Goal: Check status: Check status

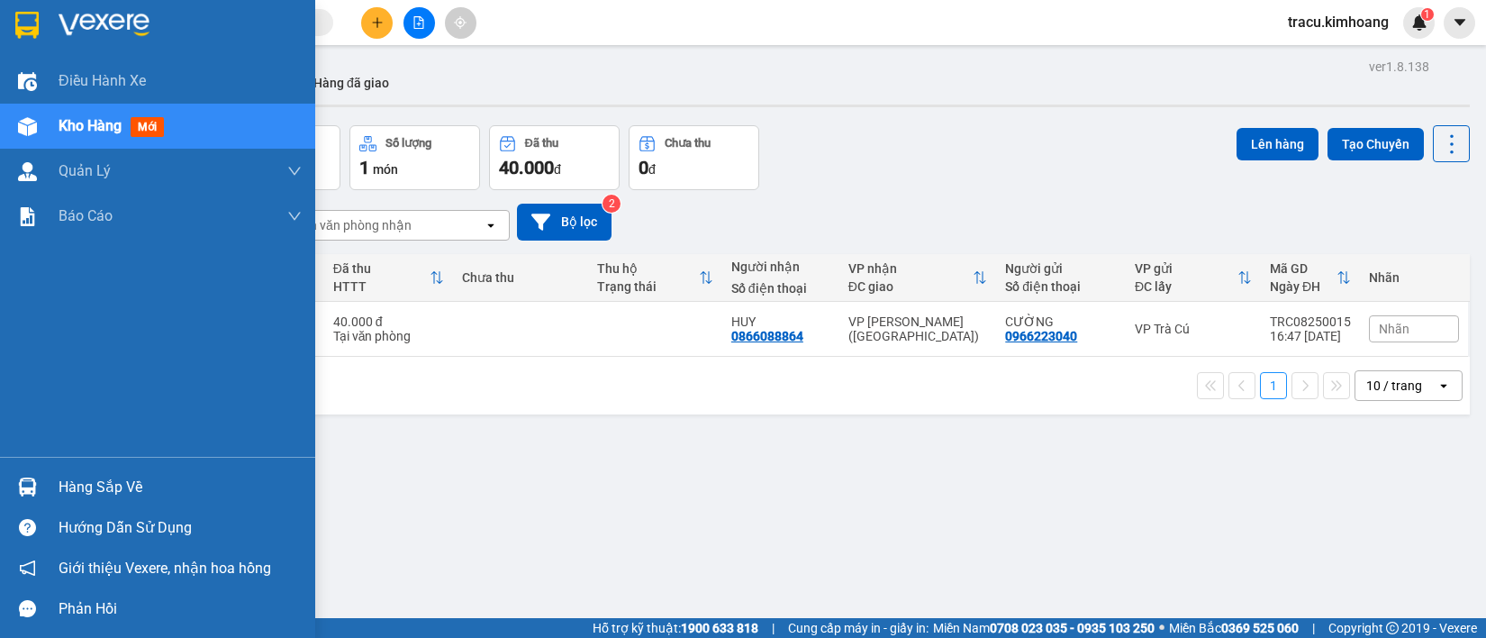
click at [88, 484] on div "Hàng sắp về" at bounding box center [180, 487] width 243 height 27
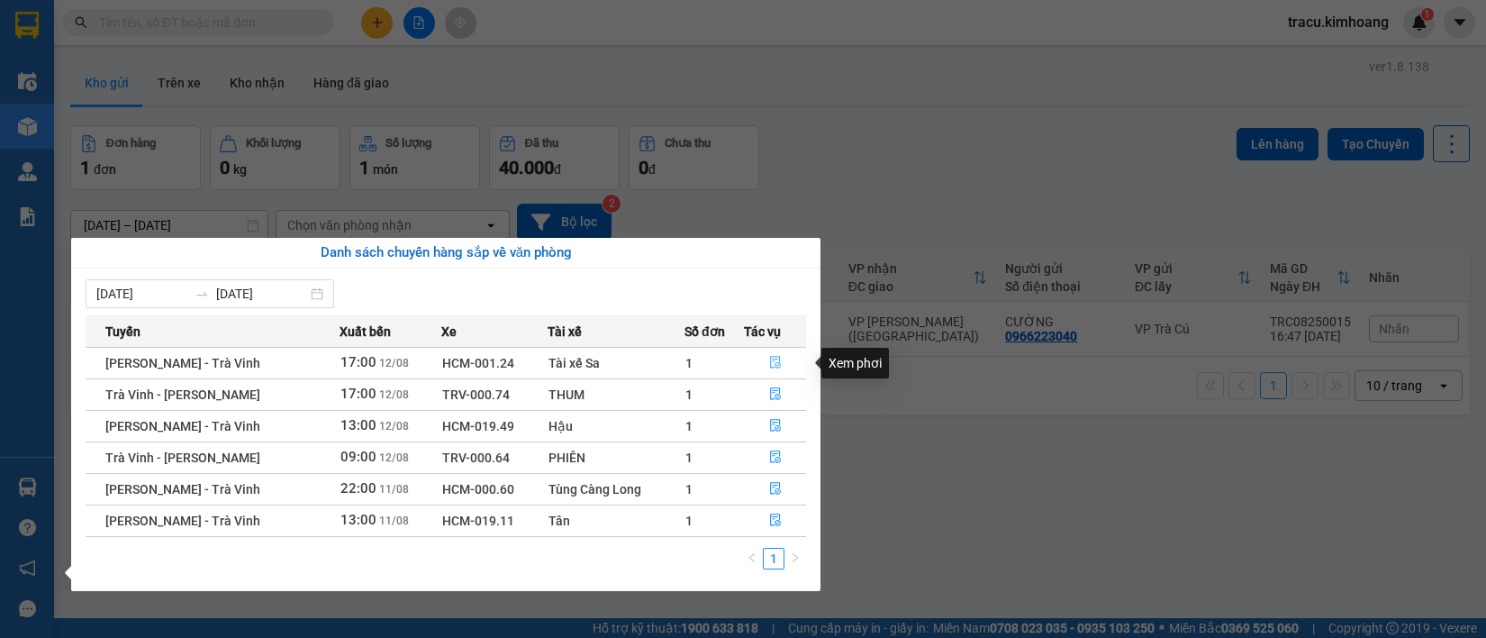
click at [773, 357] on icon "file-done" at bounding box center [775, 362] width 13 height 13
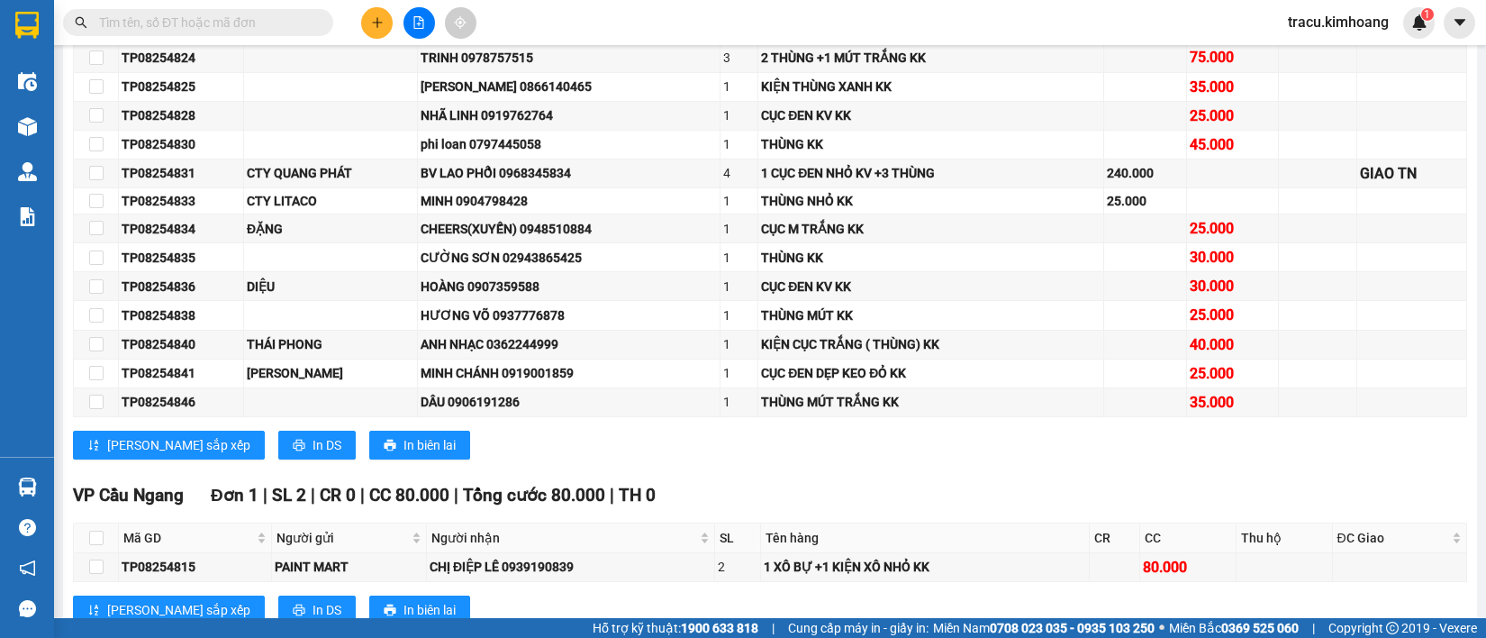
scroll to position [887, 0]
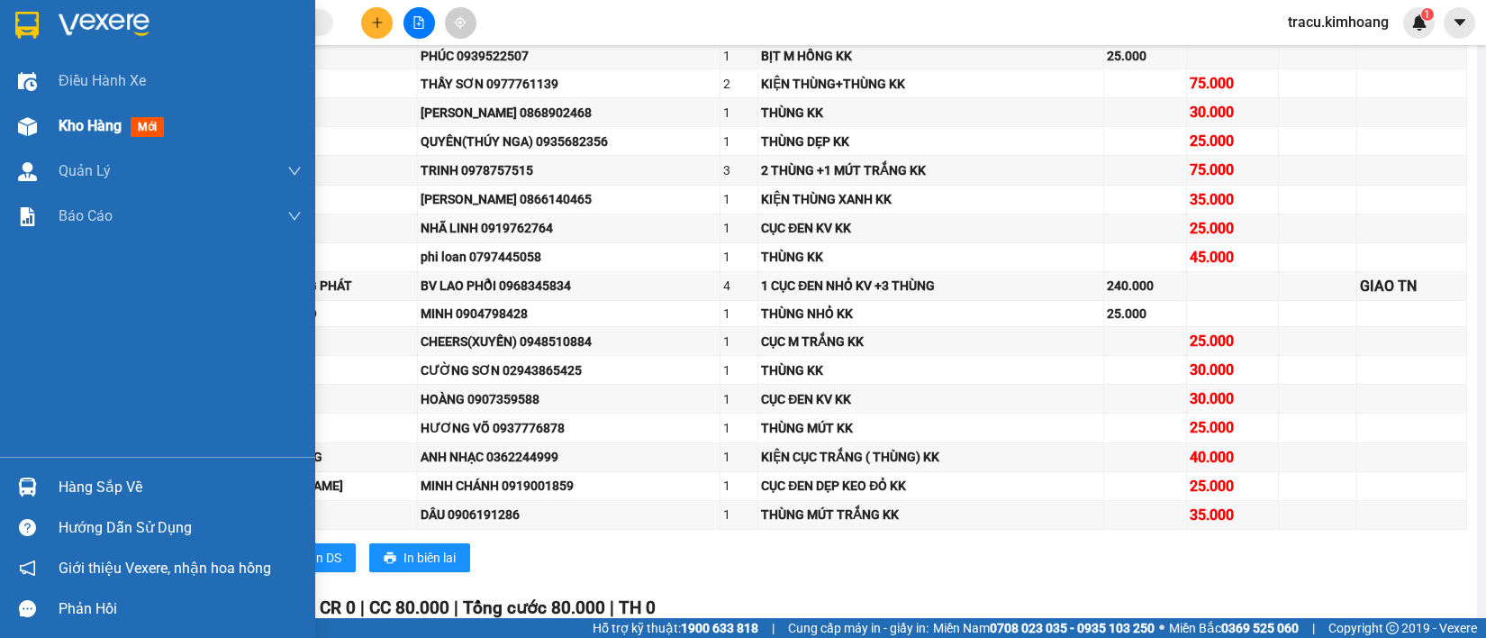
click at [70, 122] on span "Kho hàng" at bounding box center [90, 125] width 63 height 17
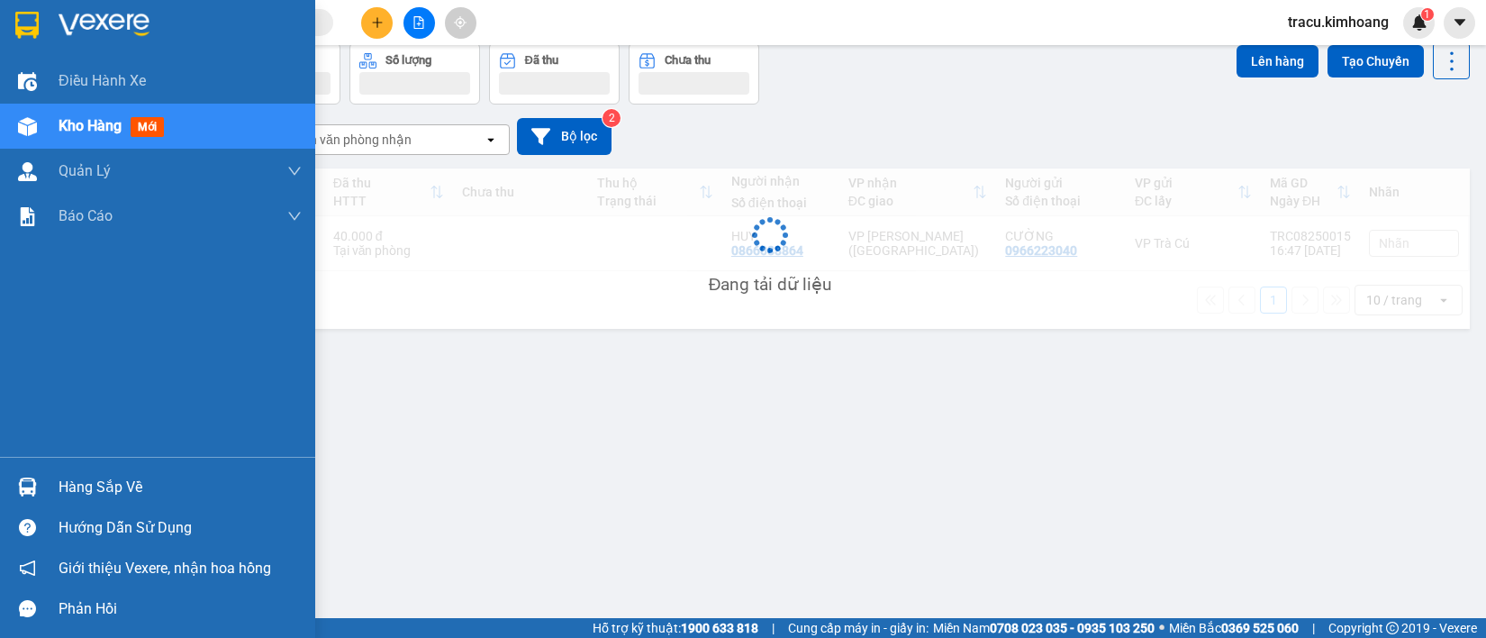
scroll to position [83, 0]
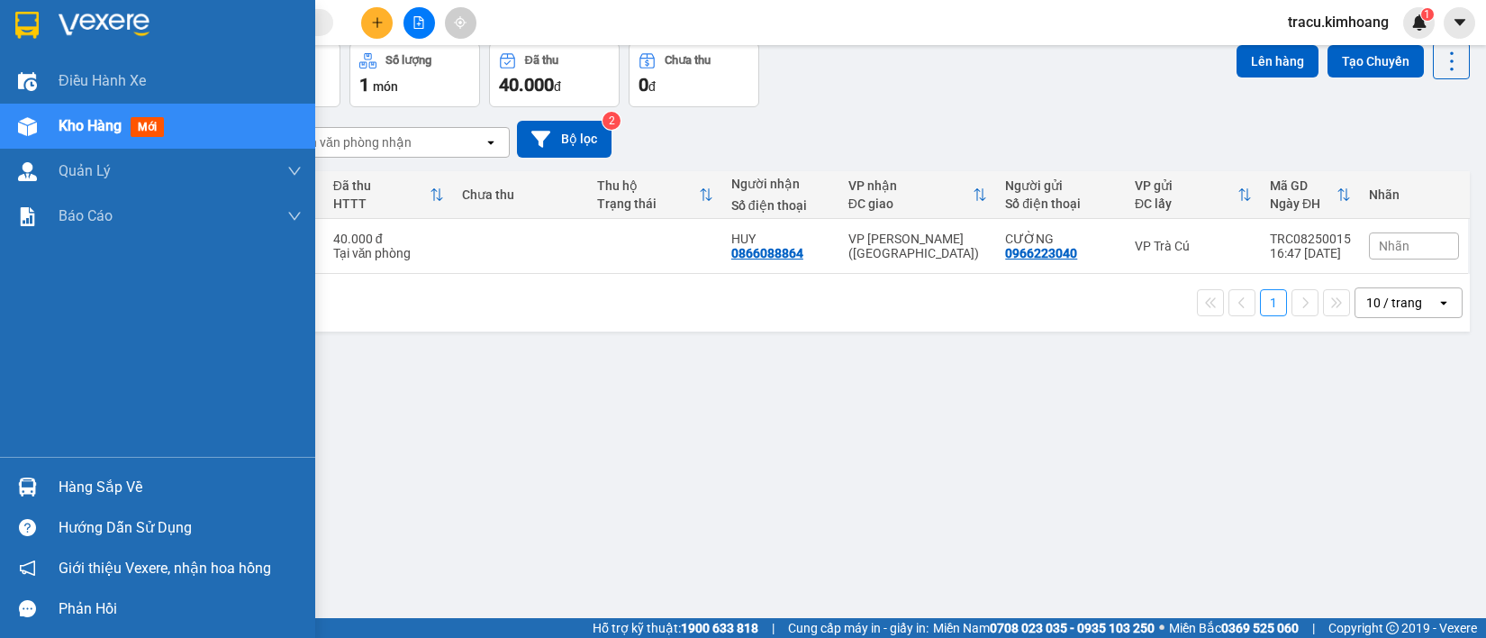
click at [30, 478] on img at bounding box center [27, 486] width 19 height 19
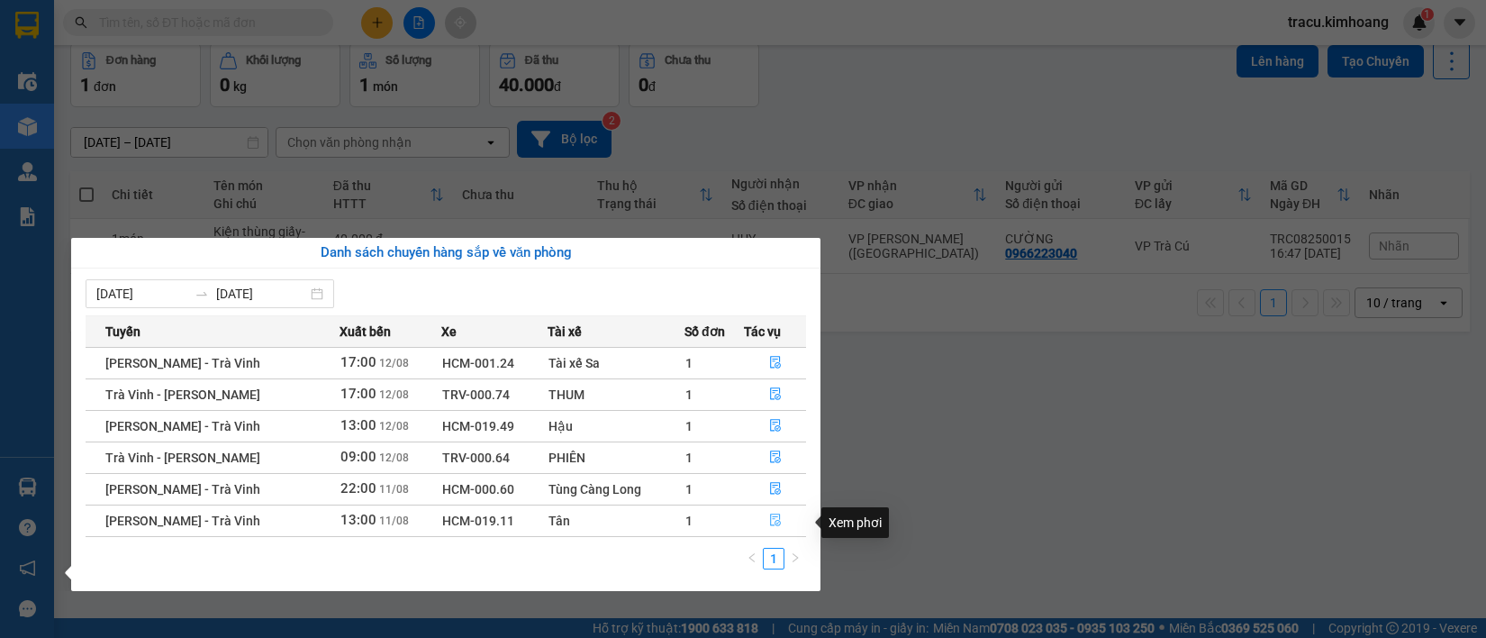
click at [777, 520] on icon "file-done" at bounding box center [775, 519] width 13 height 13
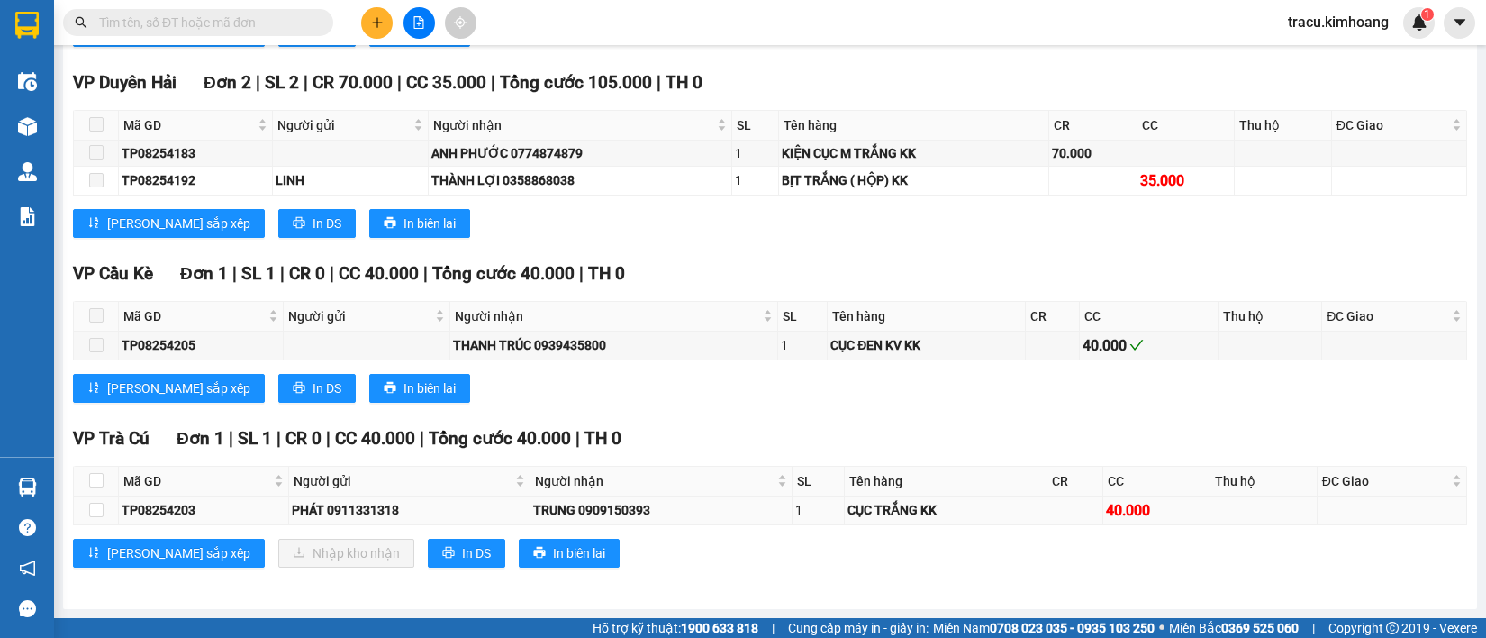
scroll to position [1374, 0]
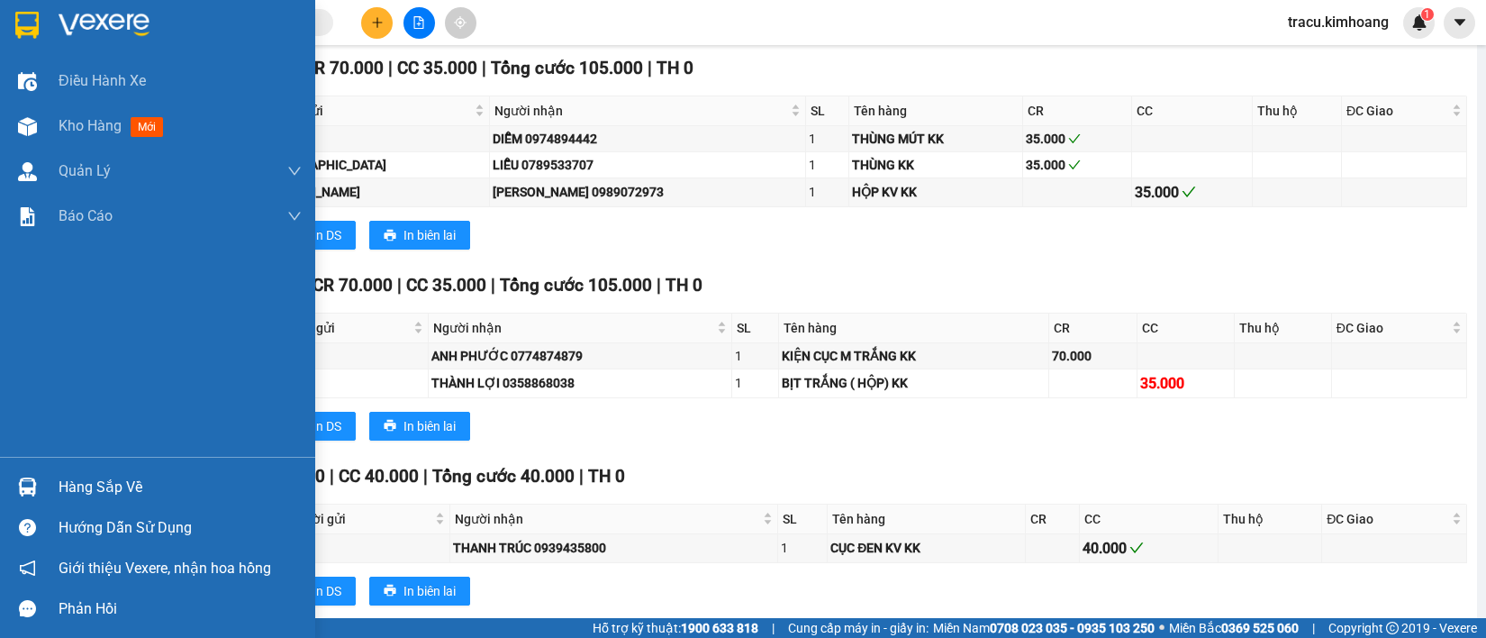
click at [20, 484] on img at bounding box center [27, 486] width 19 height 19
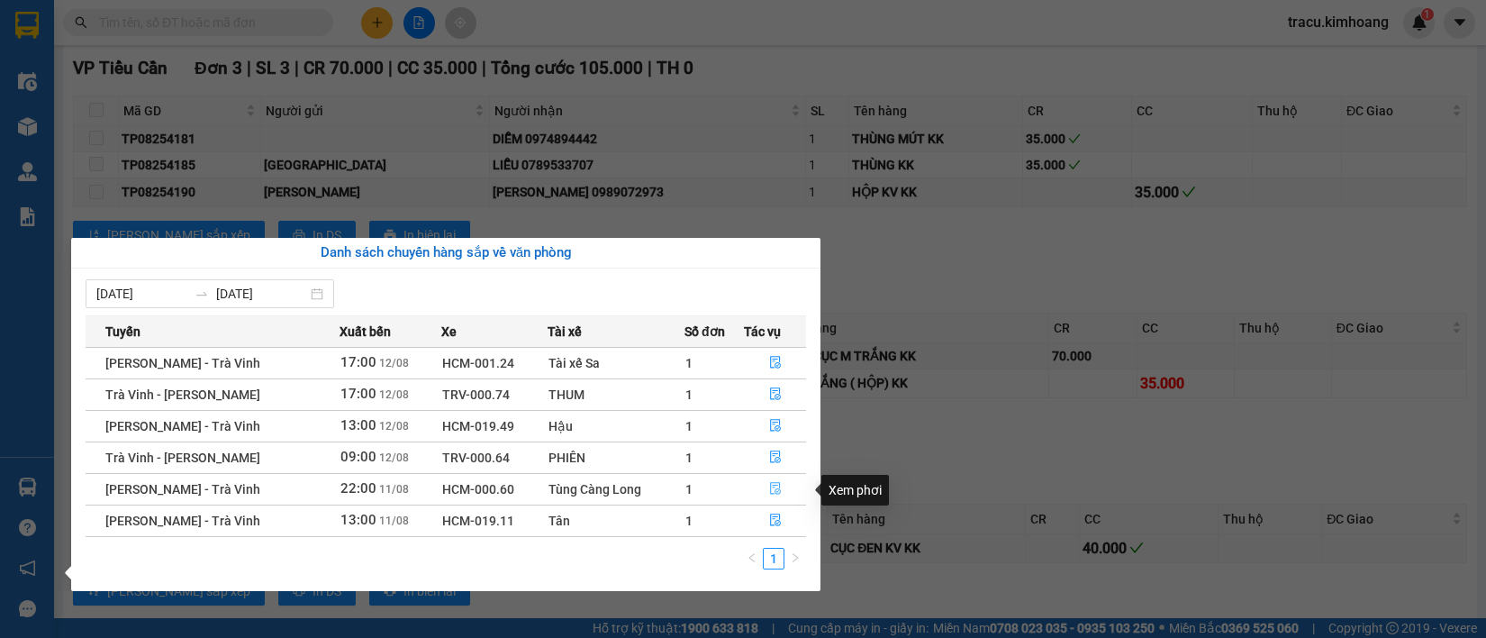
click at [779, 485] on icon "file-done" at bounding box center [775, 488] width 13 height 13
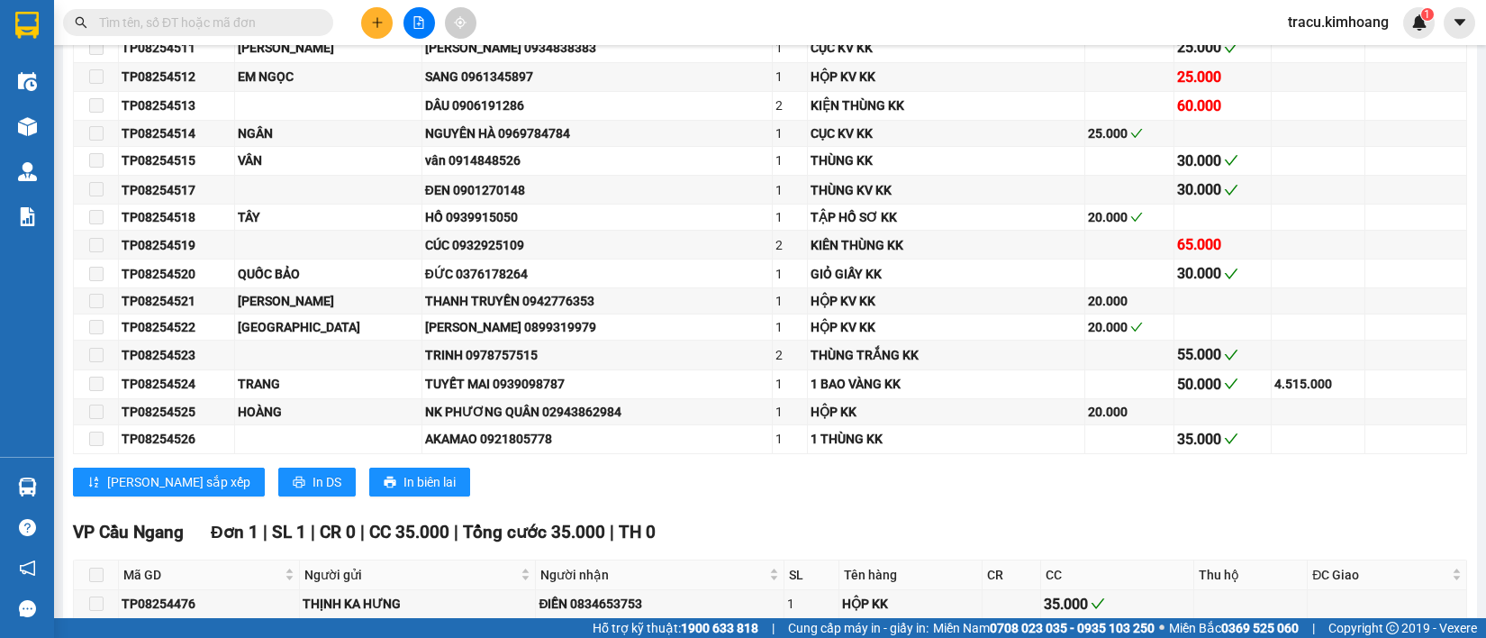
scroll to position [2602, 0]
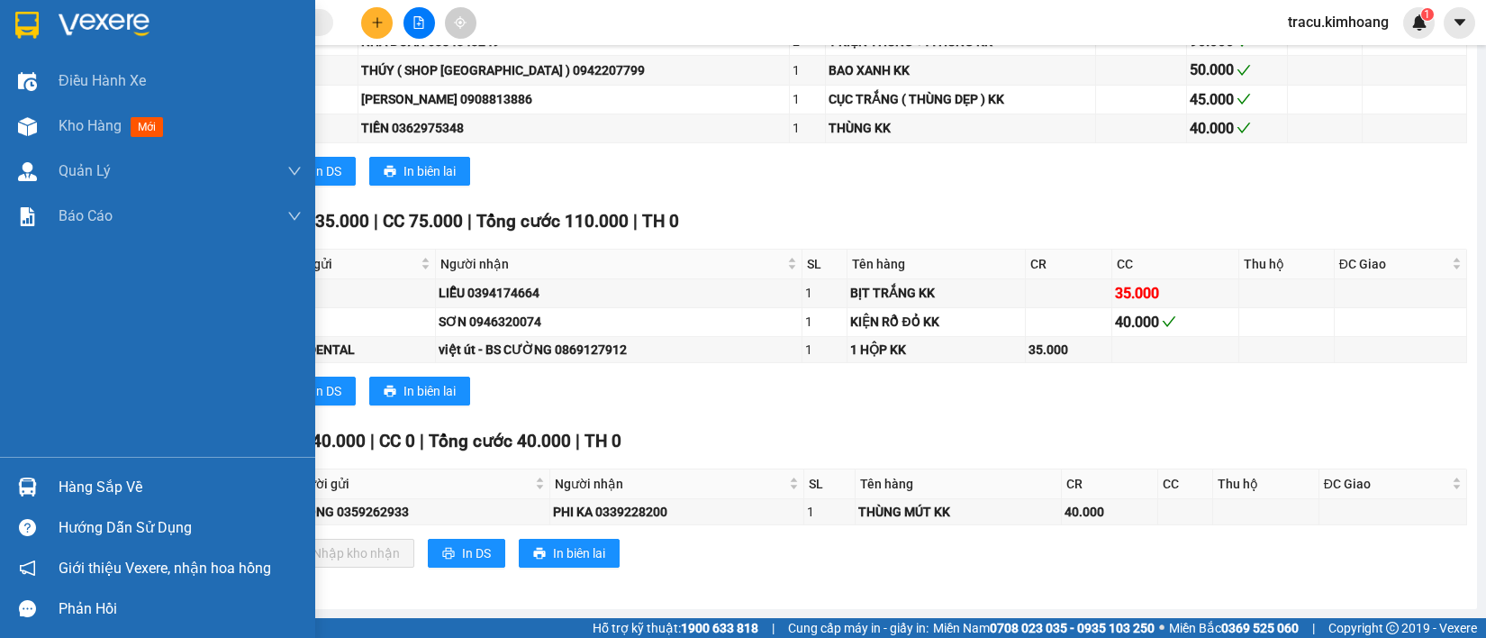
click at [19, 485] on img at bounding box center [27, 486] width 19 height 19
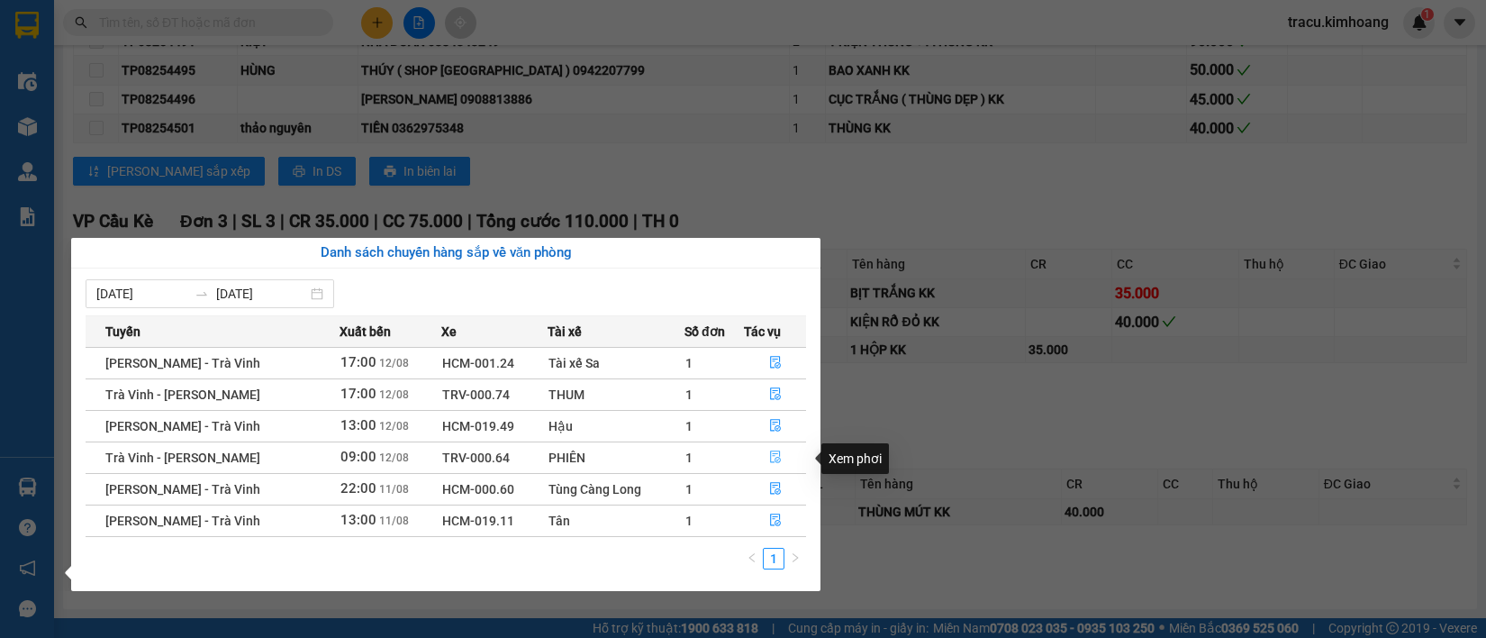
click at [777, 456] on icon "file-done" at bounding box center [775, 456] width 11 height 13
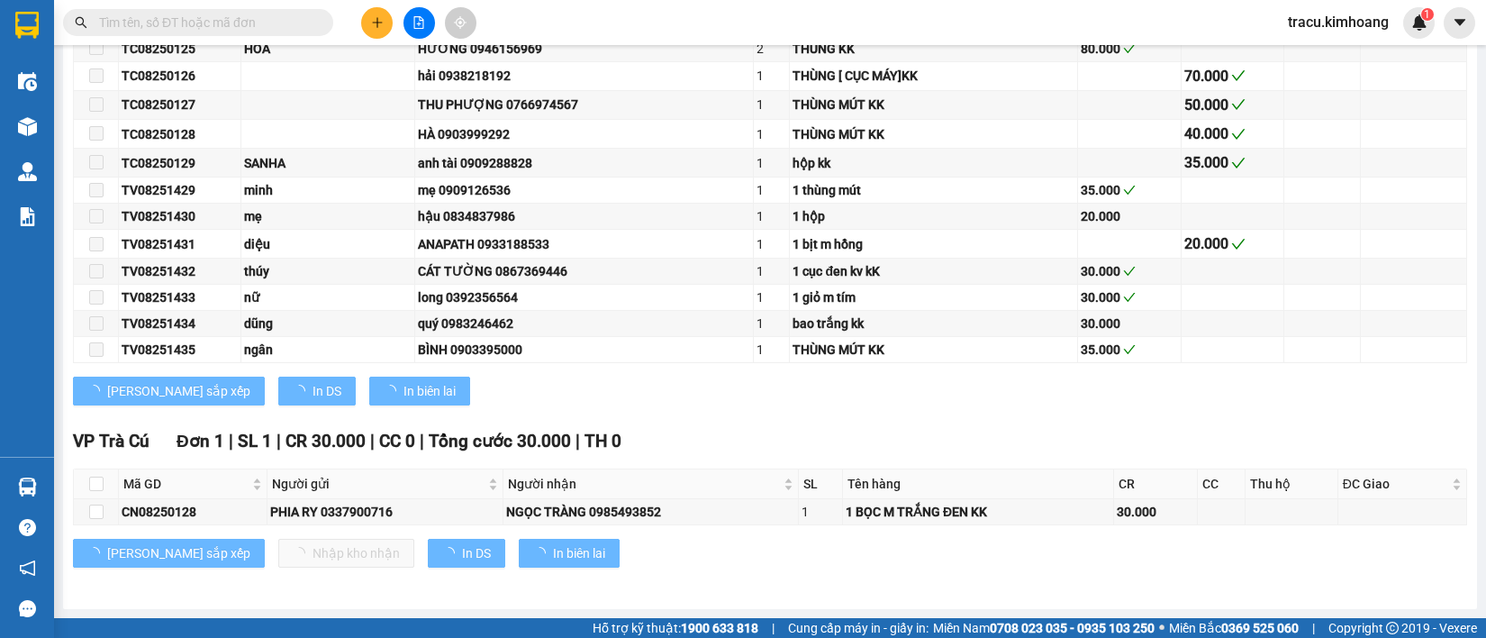
scroll to position [542, 0]
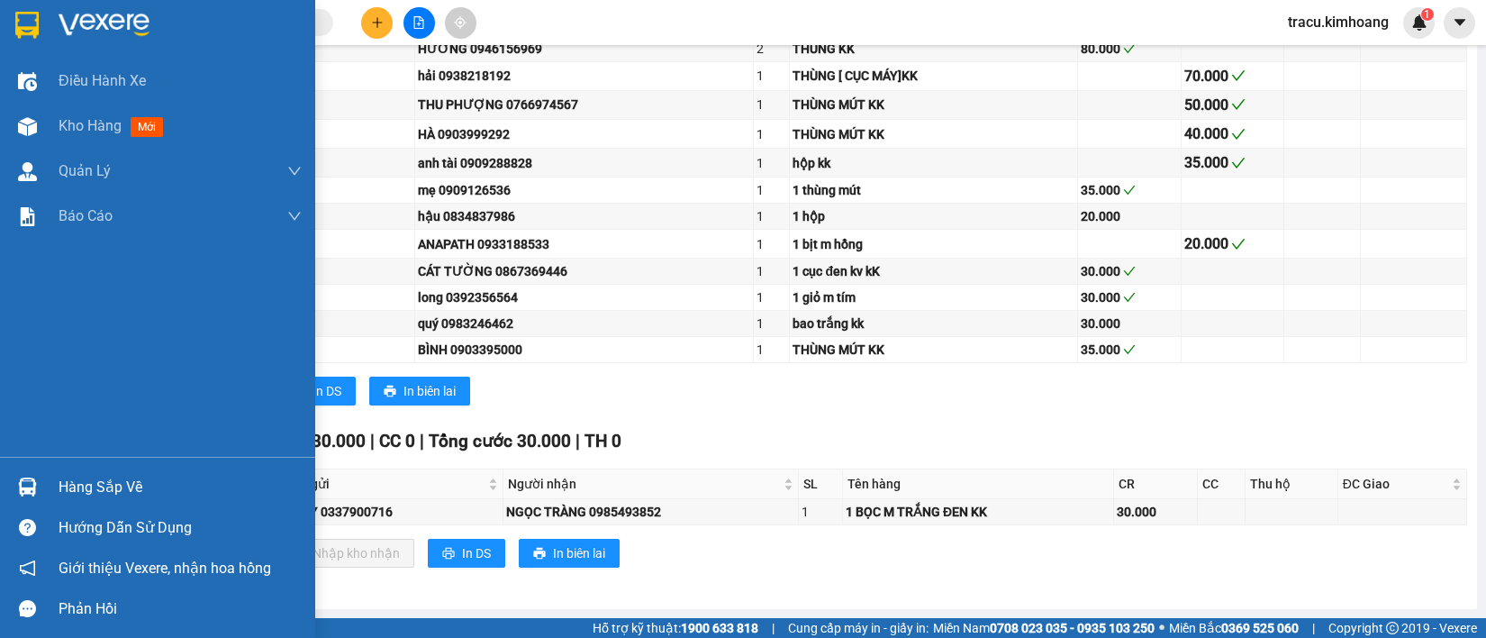
click at [19, 476] on div at bounding box center [28, 487] width 32 height 32
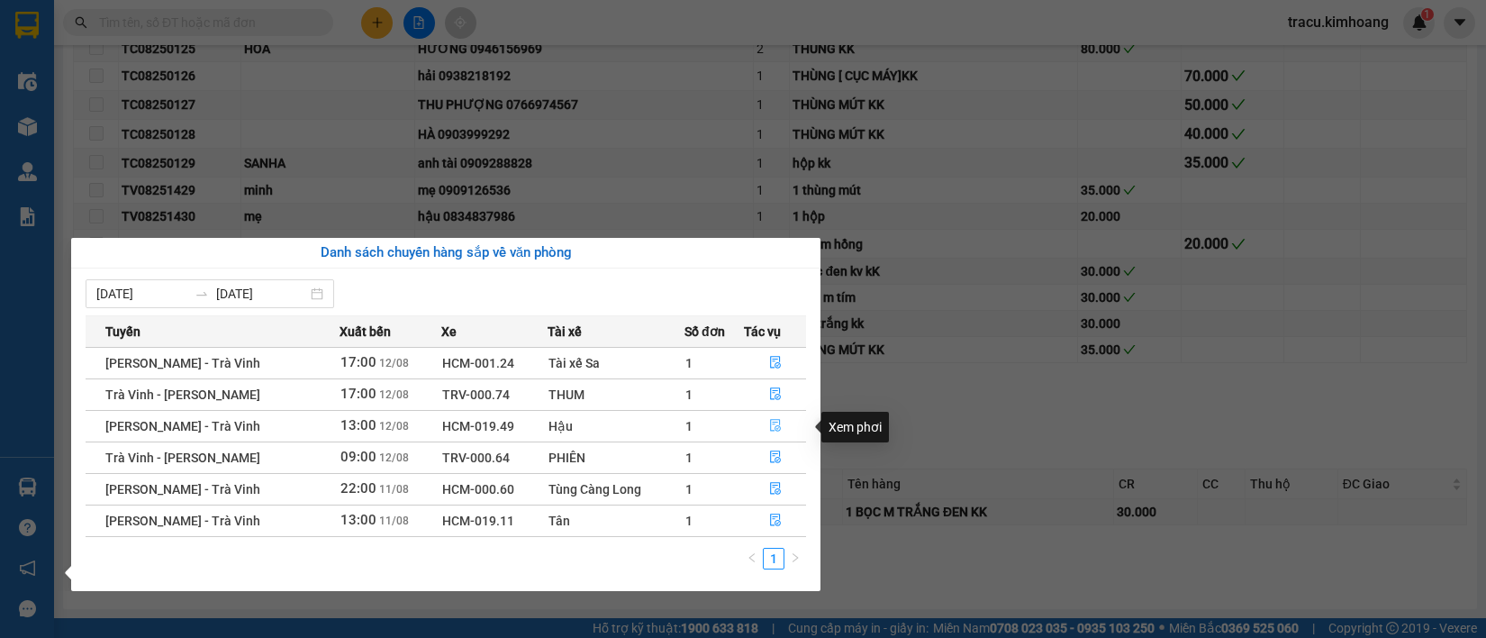
click at [777, 426] on icon "file-done" at bounding box center [775, 425] width 11 height 13
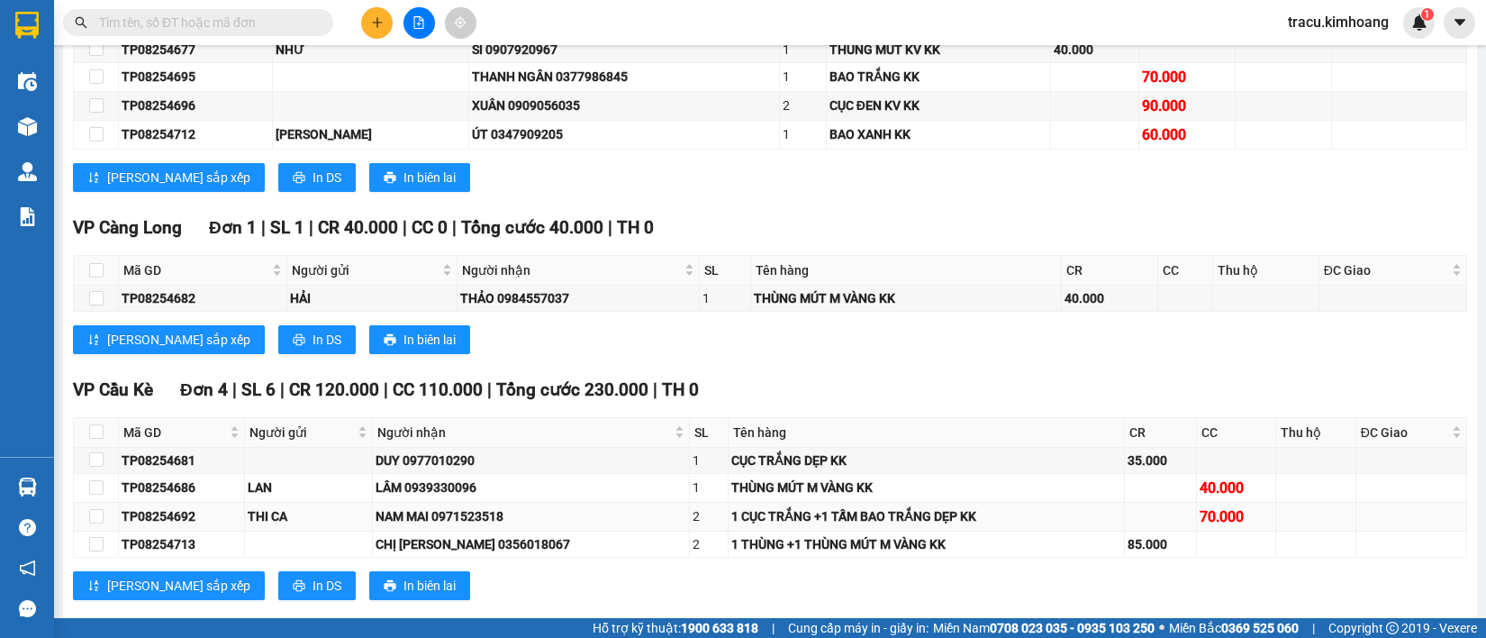
scroll to position [2013, 0]
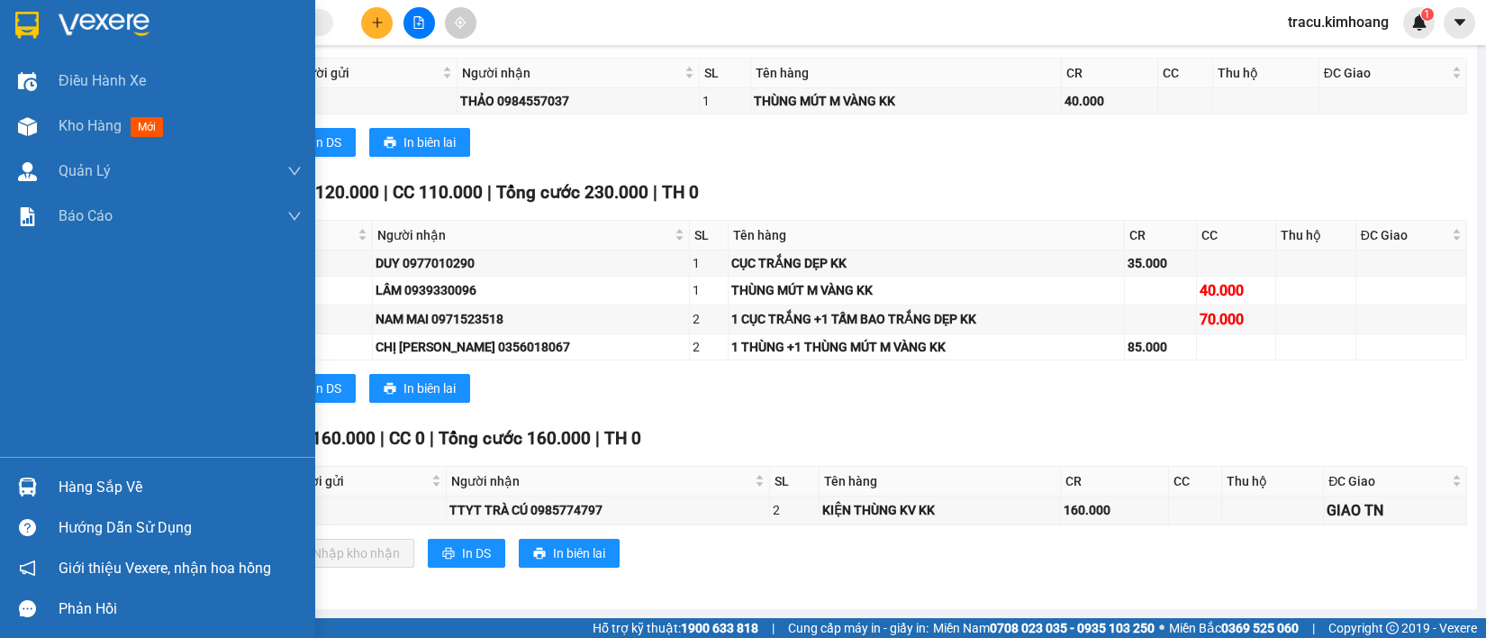
click at [27, 482] on img at bounding box center [27, 486] width 19 height 19
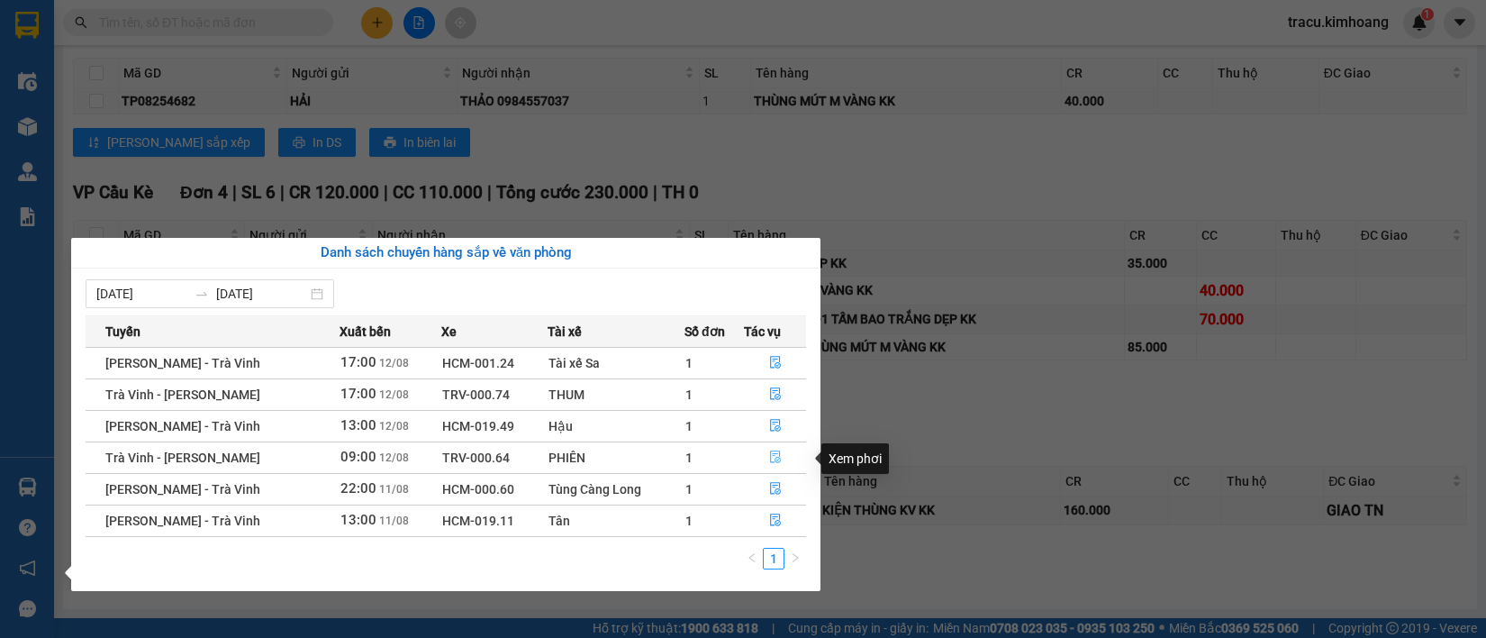
click at [779, 459] on icon "file-done" at bounding box center [775, 456] width 13 height 13
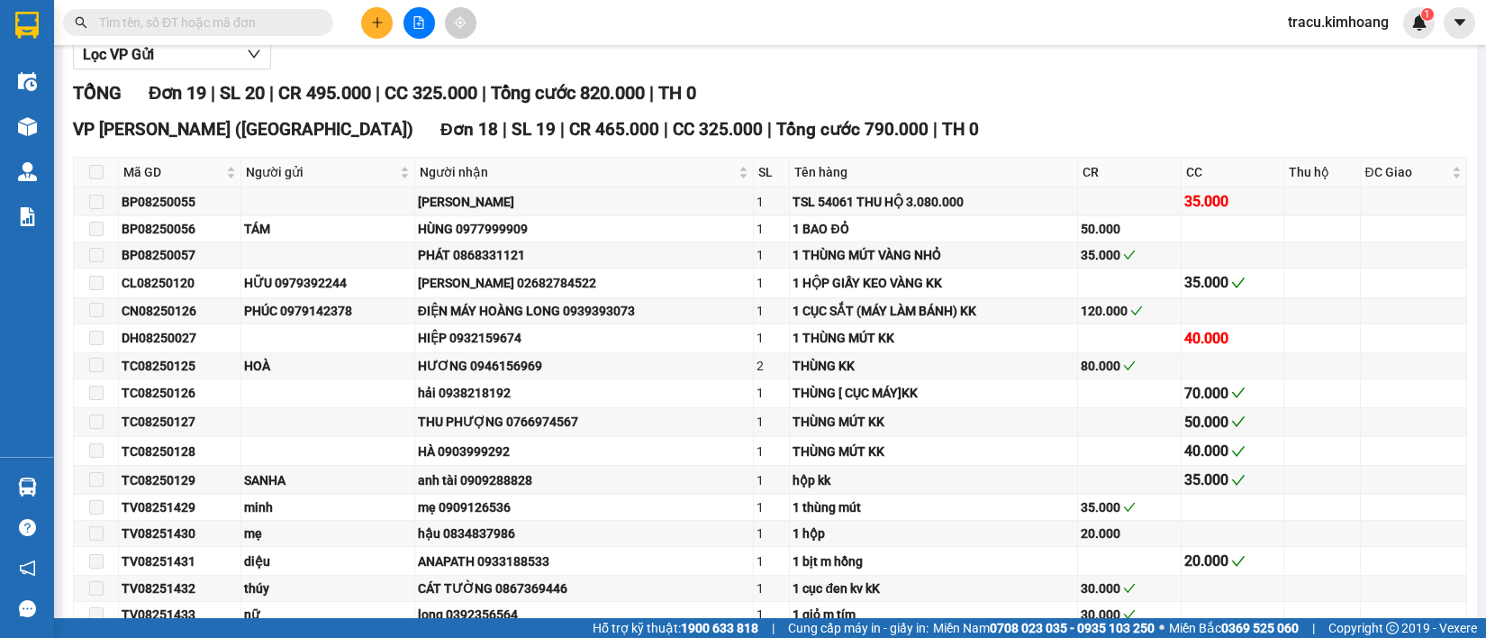
scroll to position [542, 0]
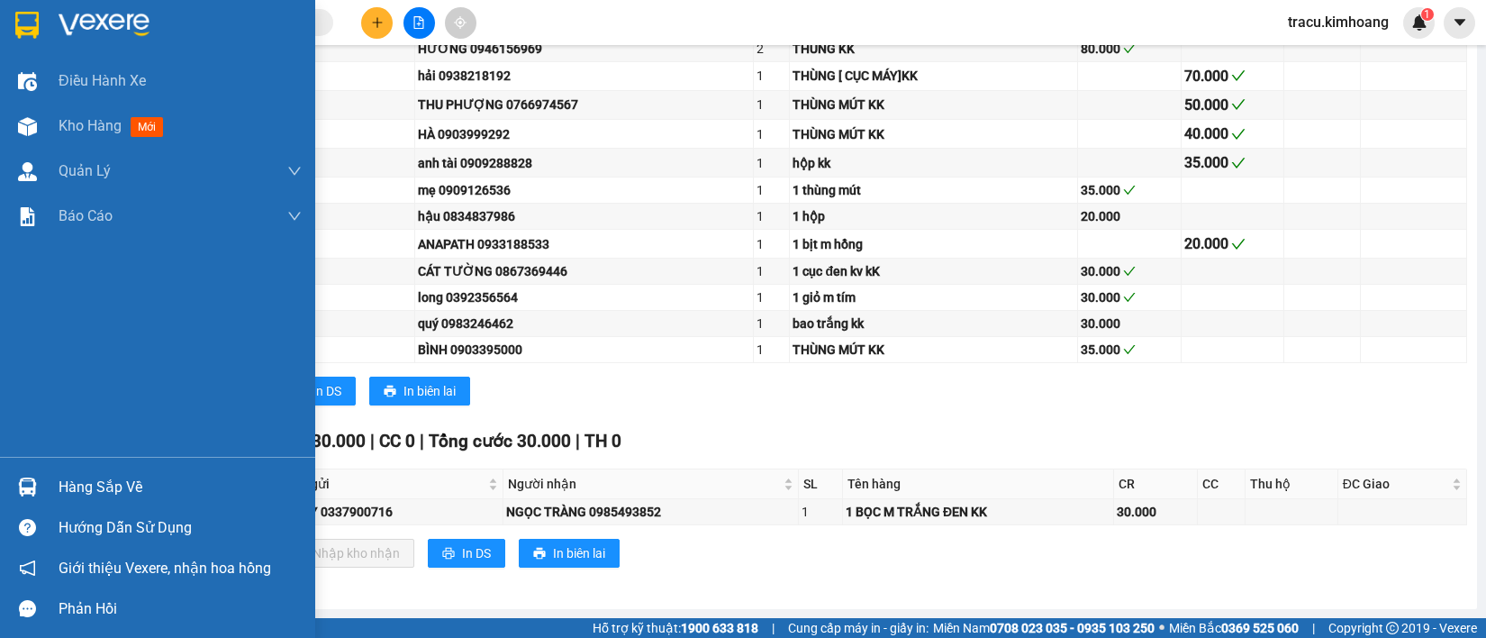
click at [30, 485] on img at bounding box center [27, 486] width 19 height 19
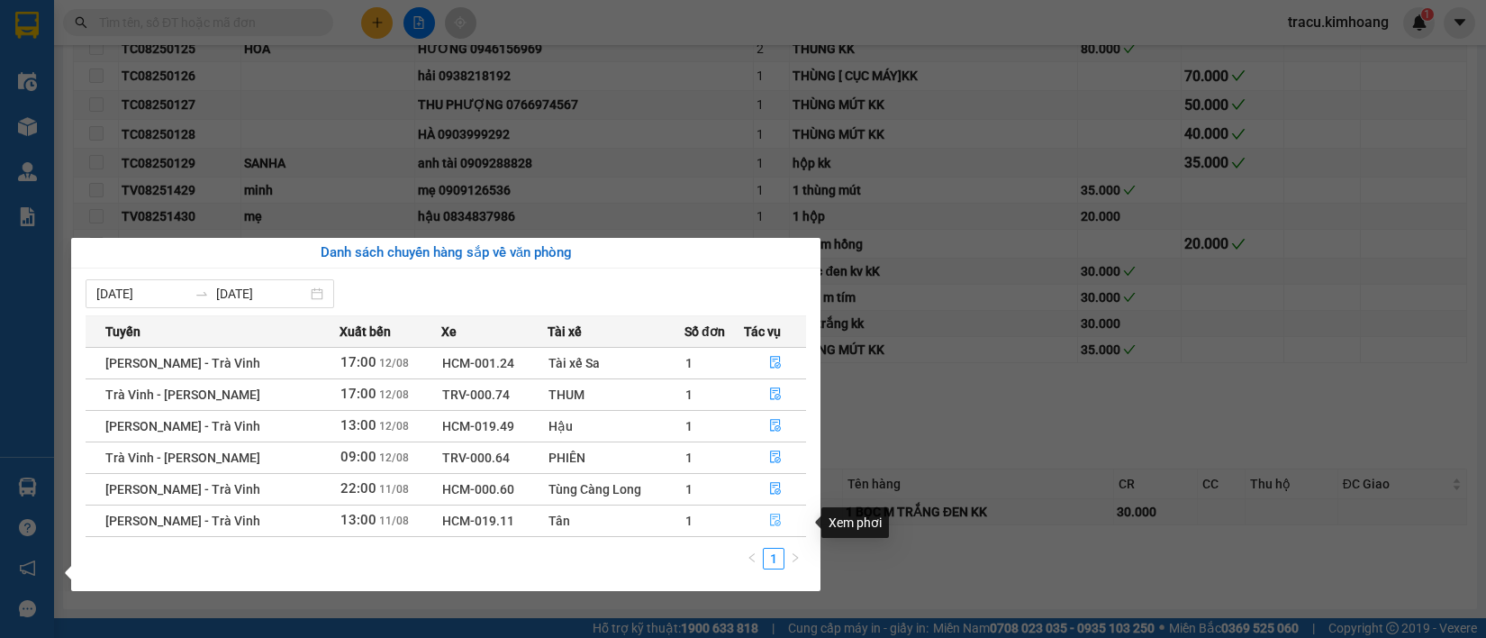
click at [775, 520] on icon "file-done" at bounding box center [775, 519] width 13 height 13
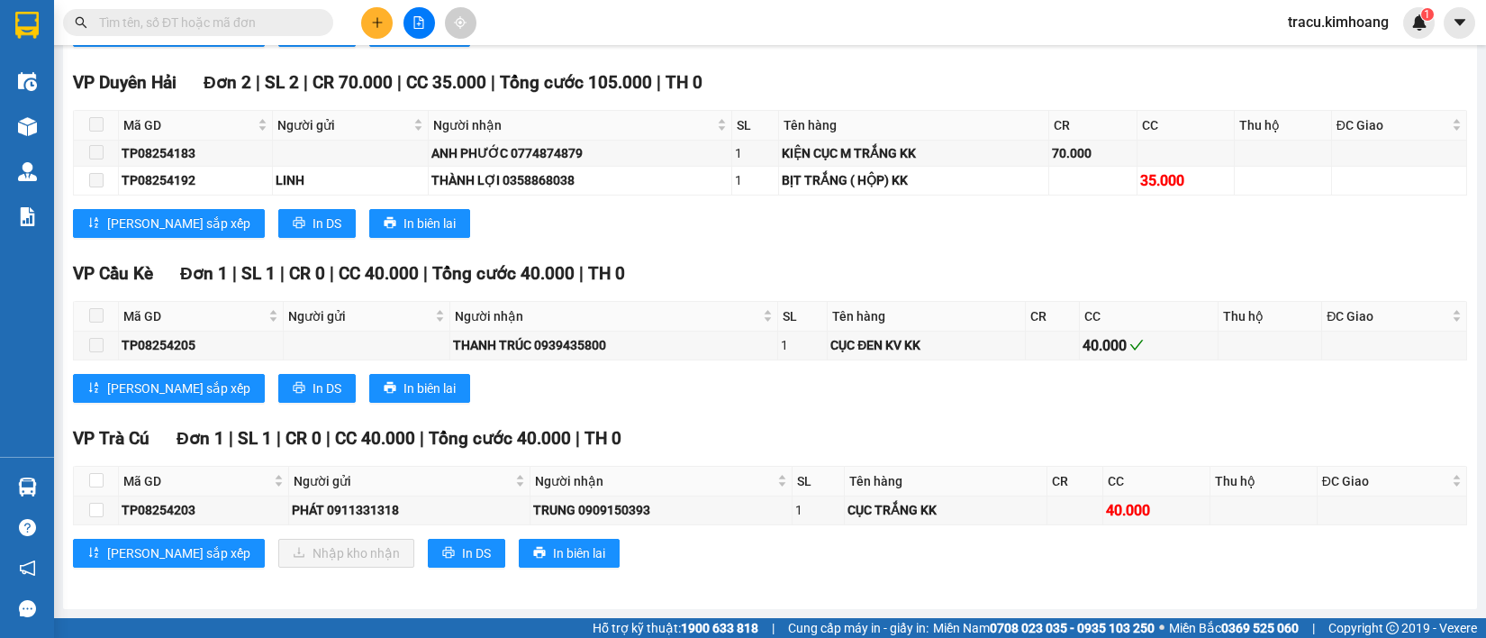
scroll to position [1599, 0]
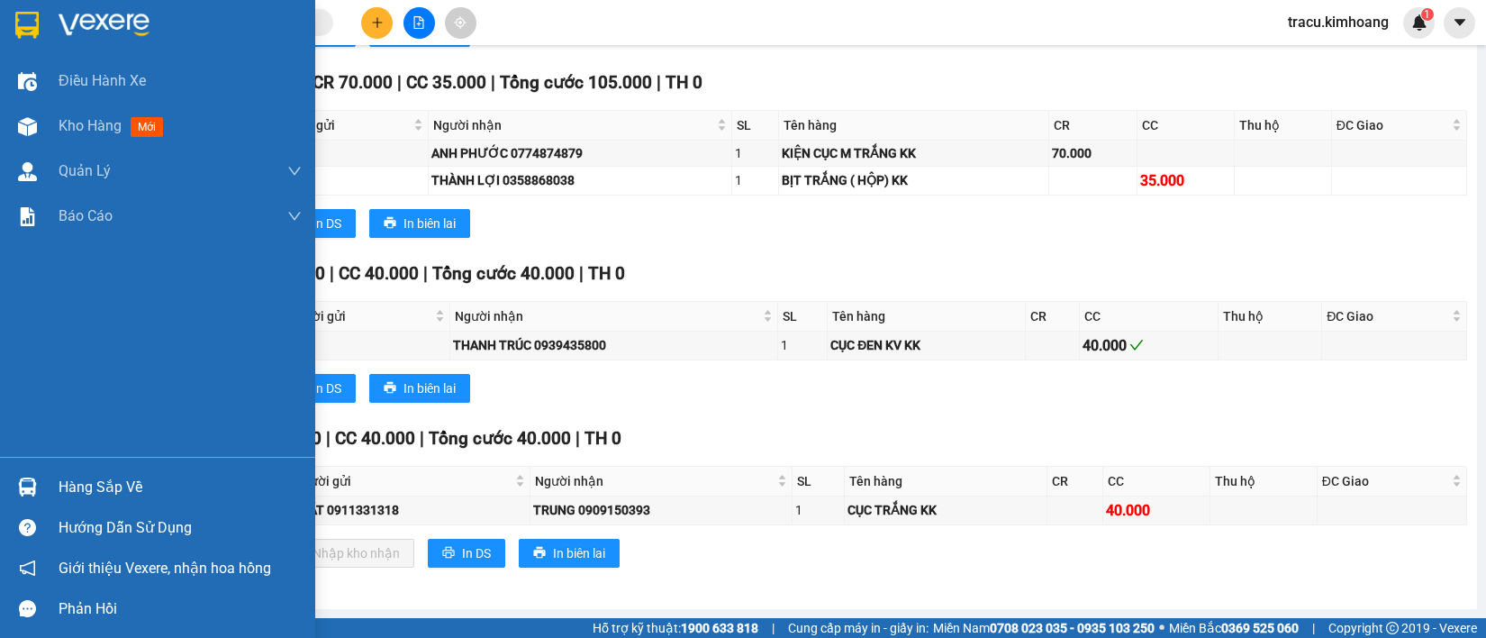
click at [20, 485] on img at bounding box center [27, 486] width 19 height 19
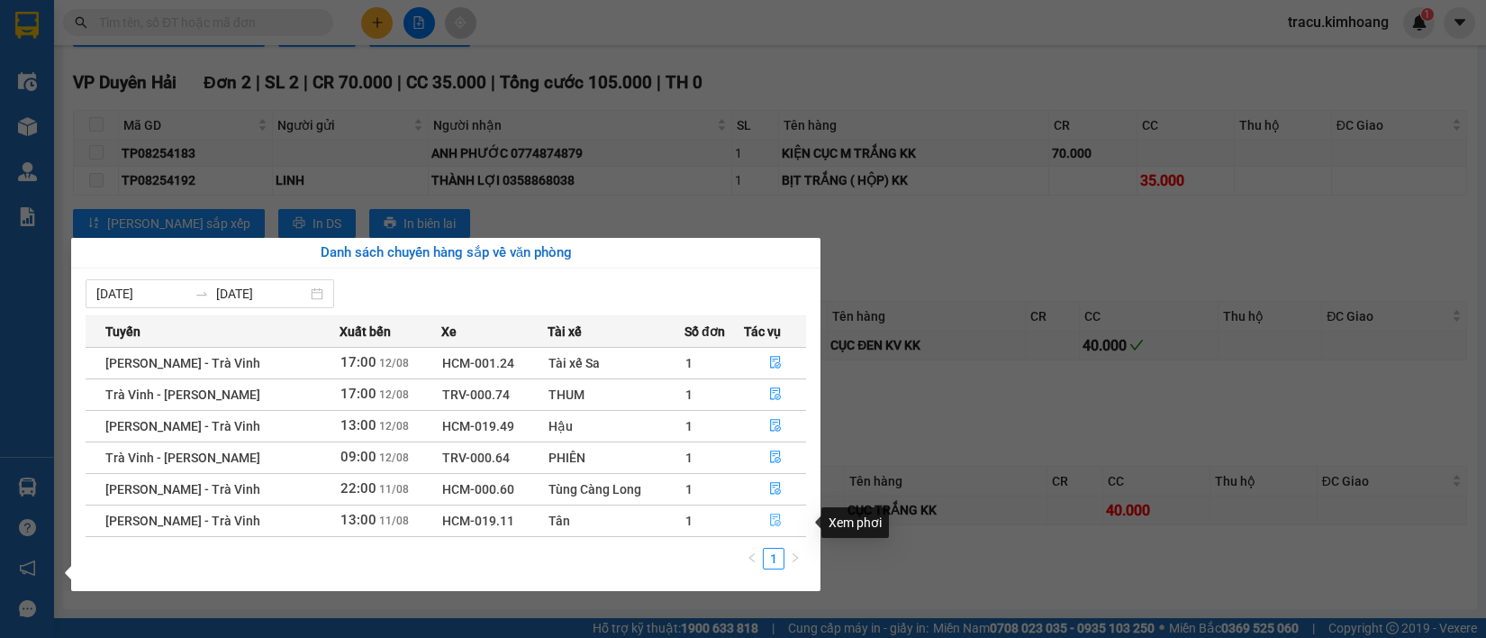
click at [777, 523] on icon "file-done" at bounding box center [775, 519] width 11 height 13
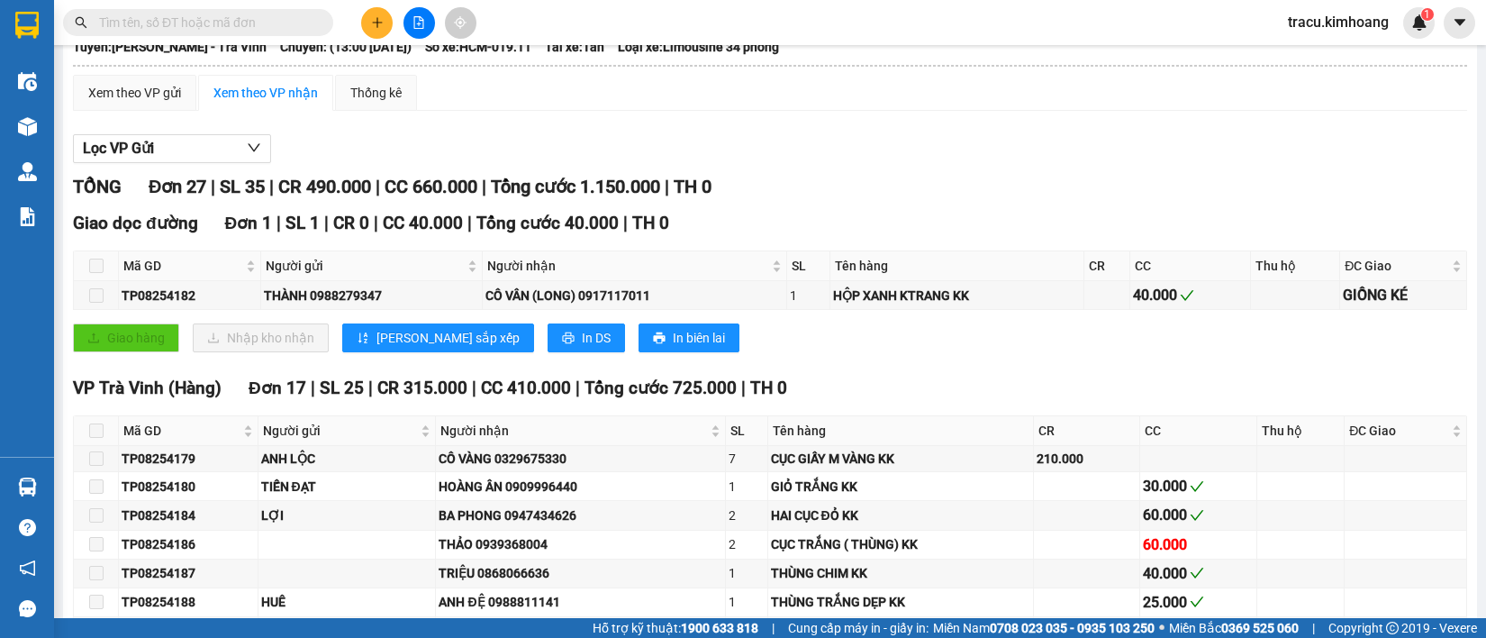
scroll to position [0, 0]
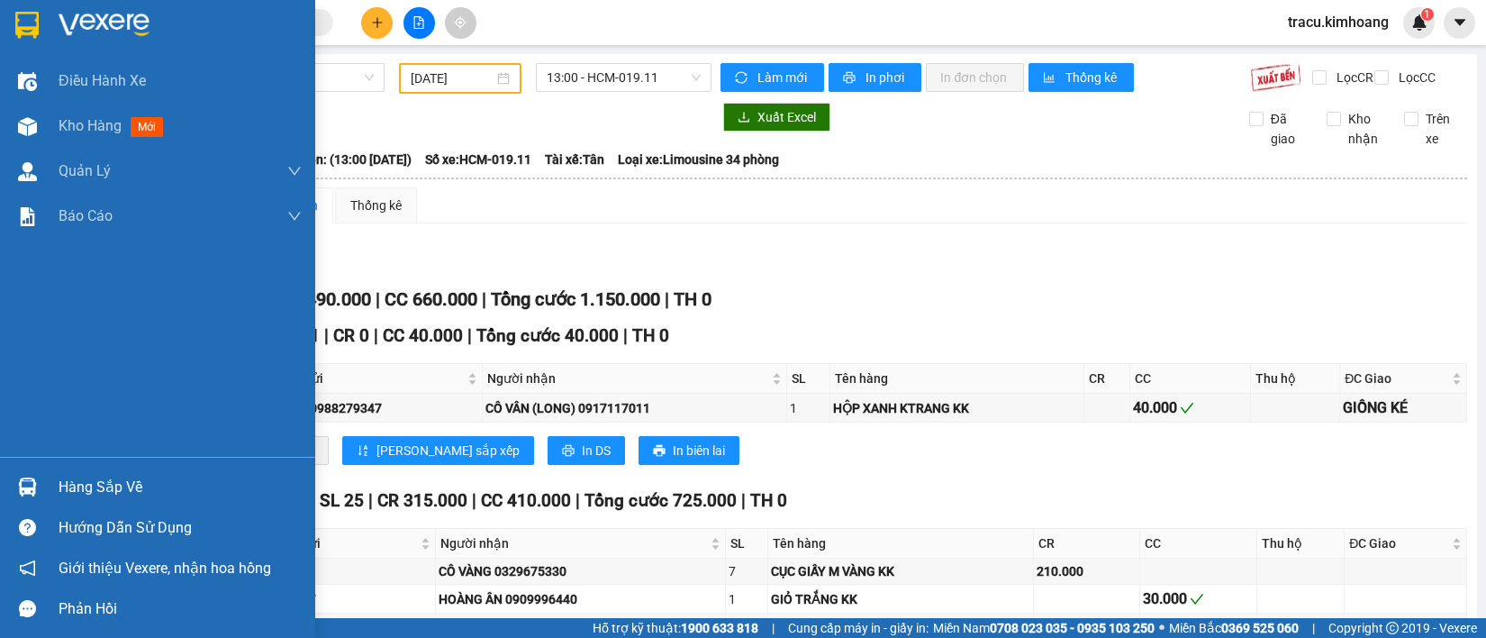
click at [34, 485] on img at bounding box center [27, 486] width 19 height 19
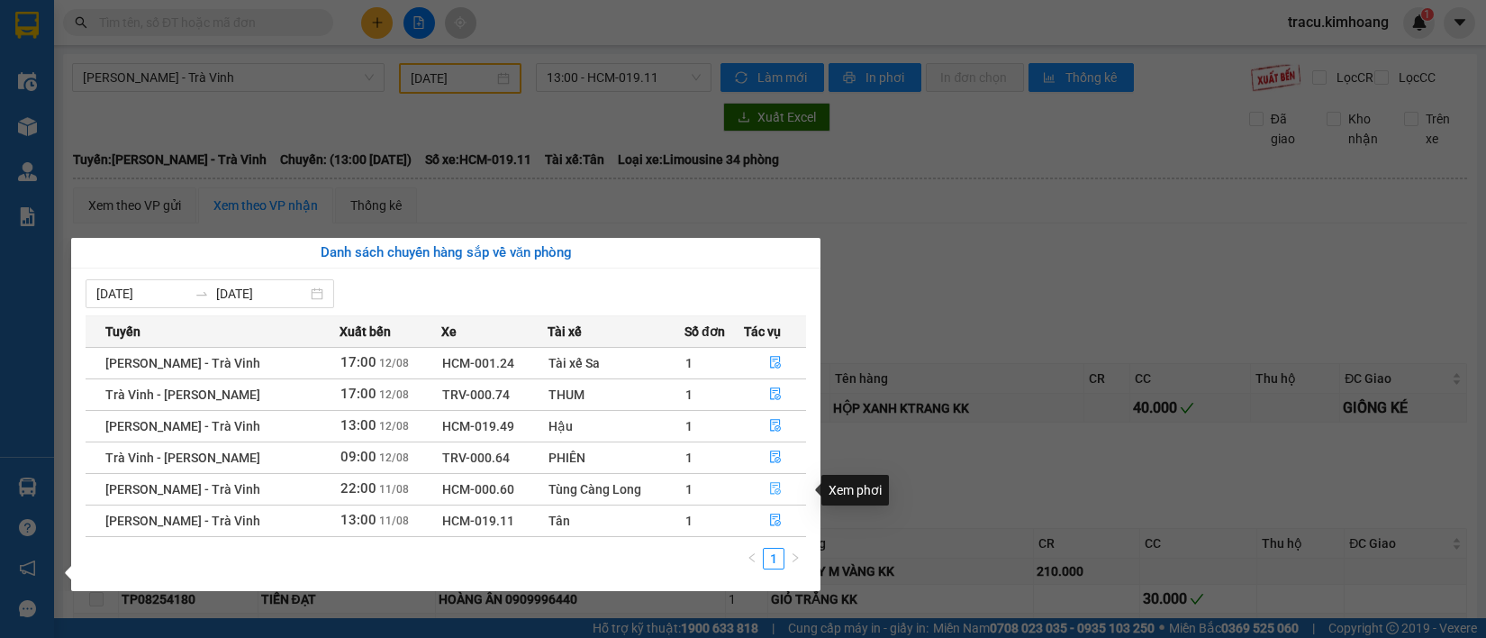
click at [775, 488] on icon "file-done" at bounding box center [775, 488] width 13 height 13
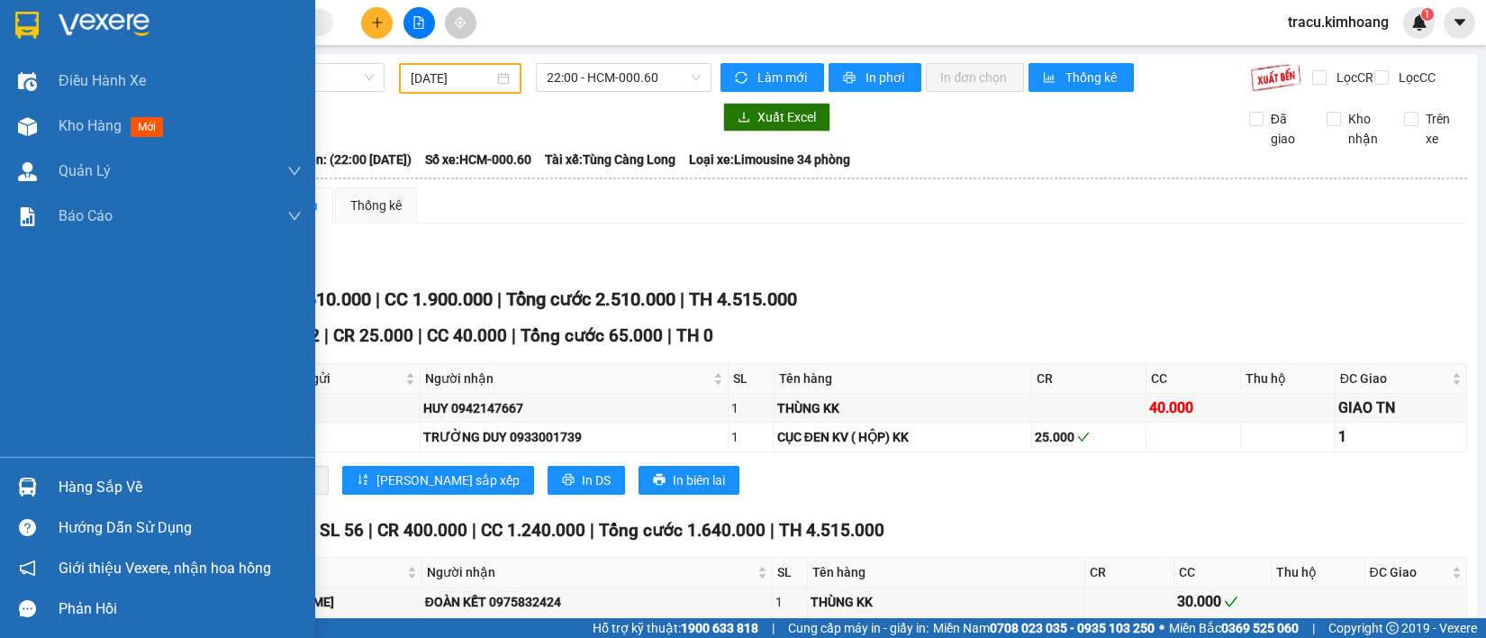
click at [20, 486] on img at bounding box center [27, 486] width 19 height 19
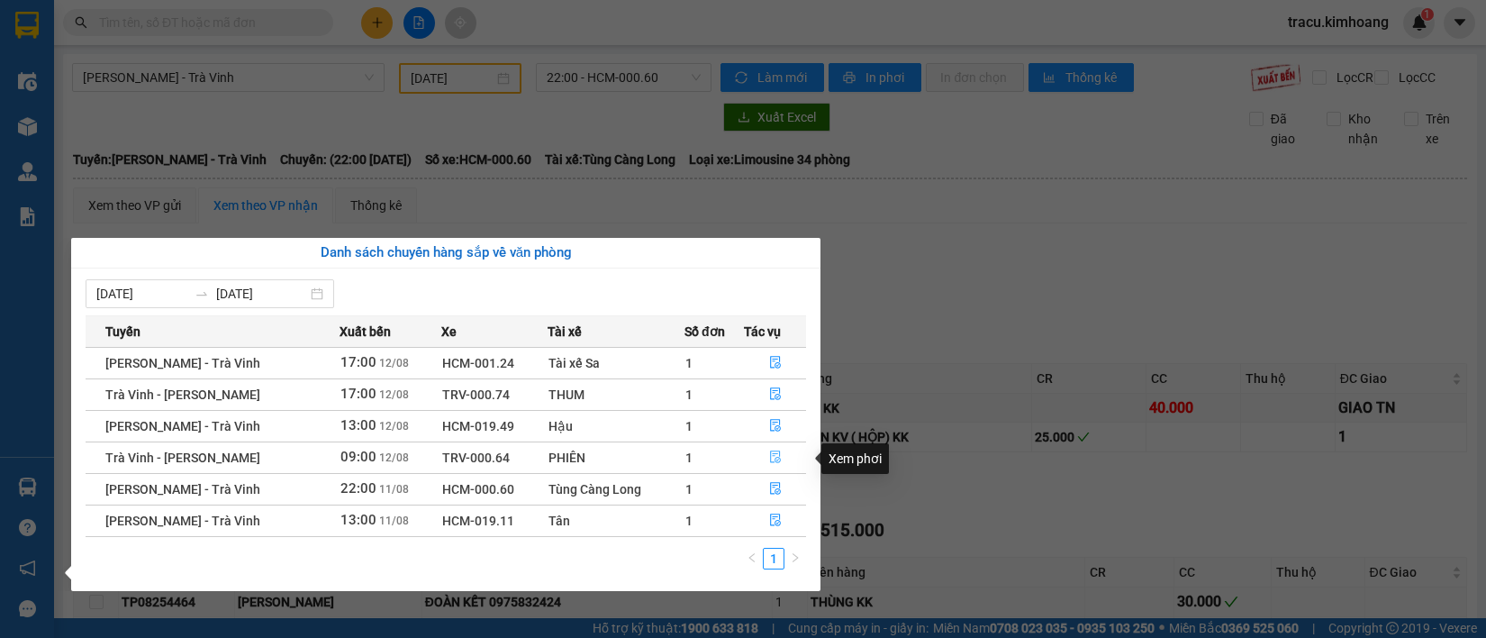
click at [775, 455] on icon "file-done" at bounding box center [775, 456] width 13 height 13
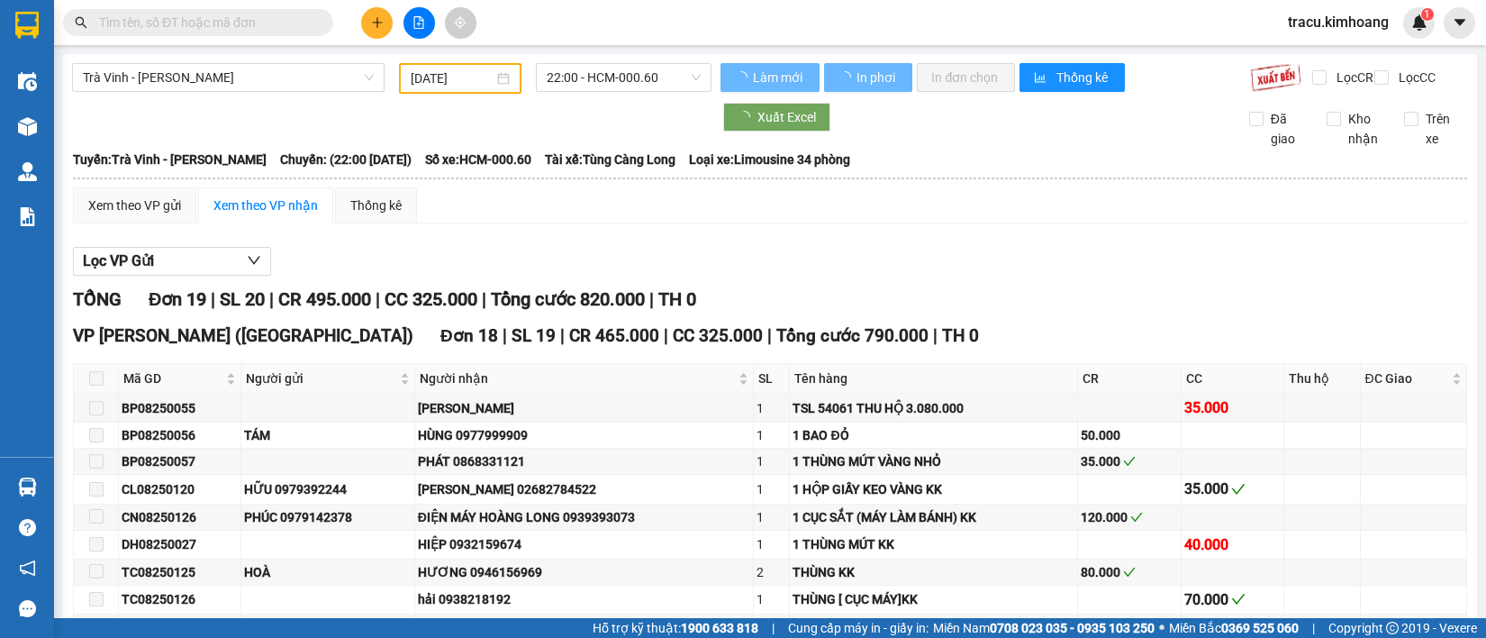
type input "[DATE]"
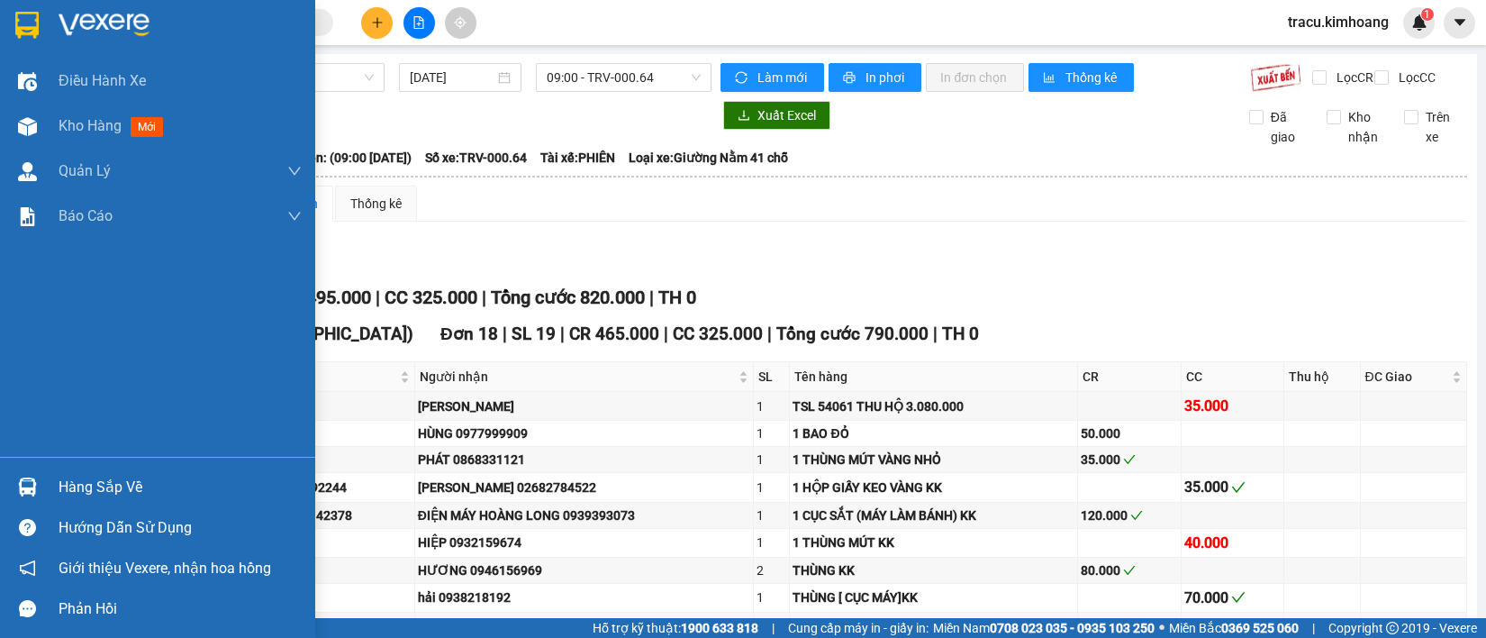
click at [33, 487] on img at bounding box center [27, 486] width 19 height 19
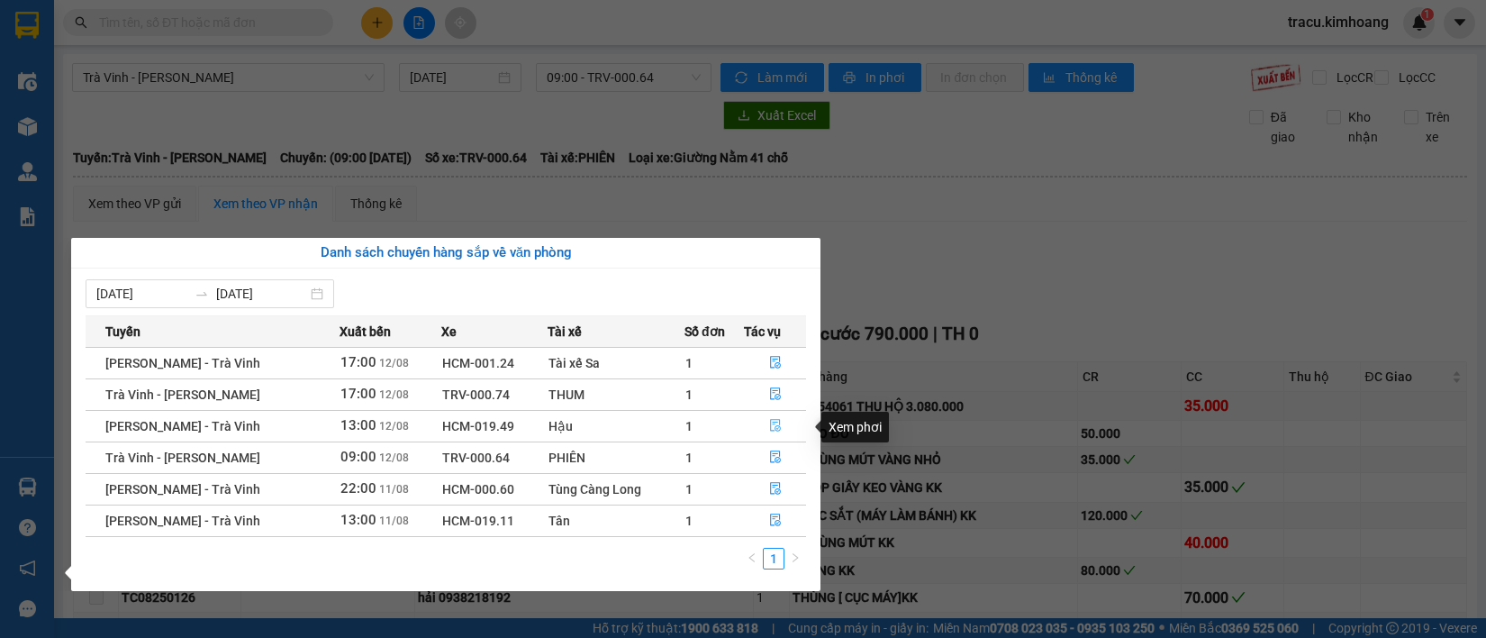
click at [777, 425] on icon "file-done" at bounding box center [775, 425] width 13 height 13
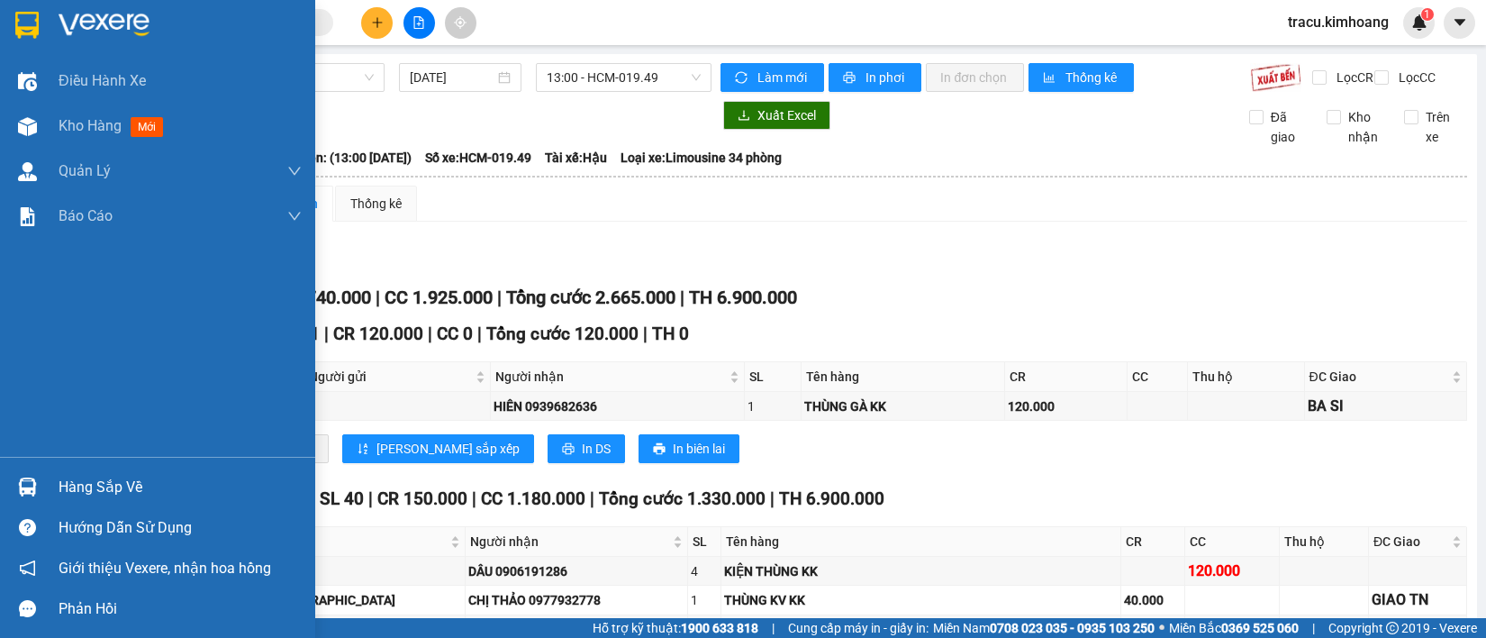
click at [21, 484] on img at bounding box center [27, 486] width 19 height 19
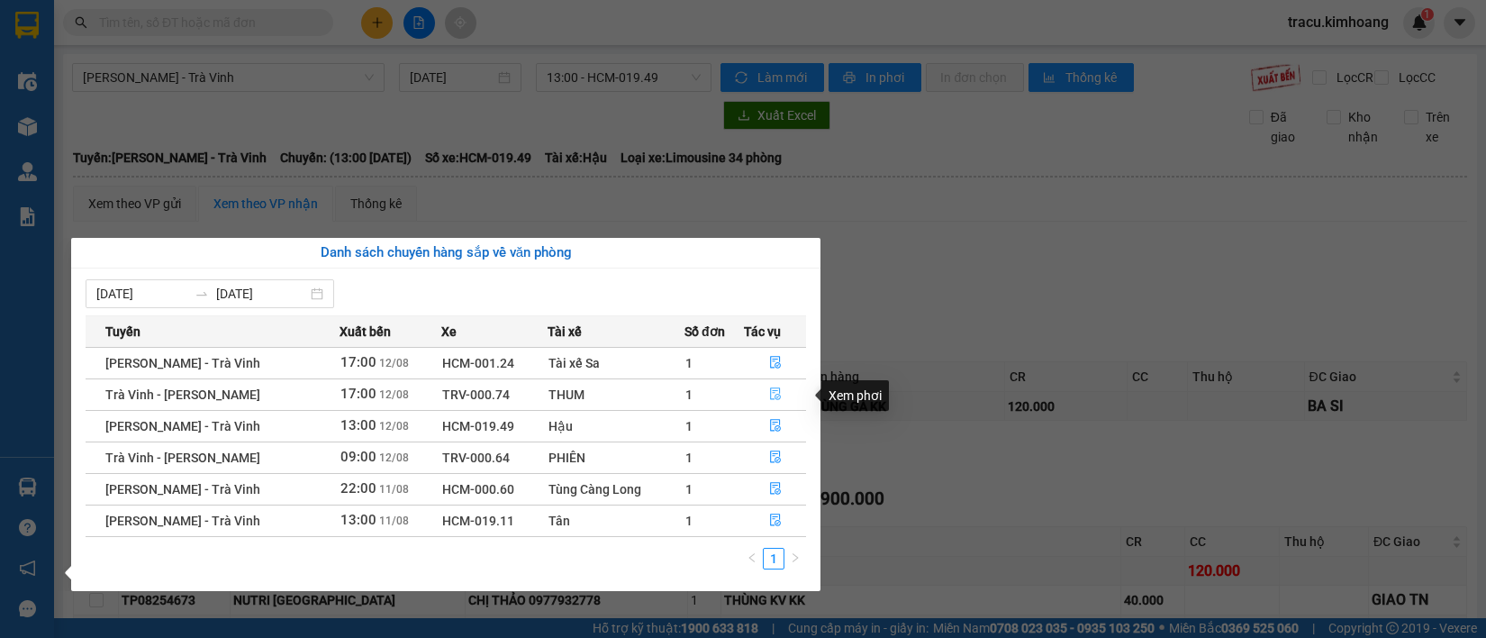
click at [777, 396] on icon "file-done" at bounding box center [775, 393] width 11 height 13
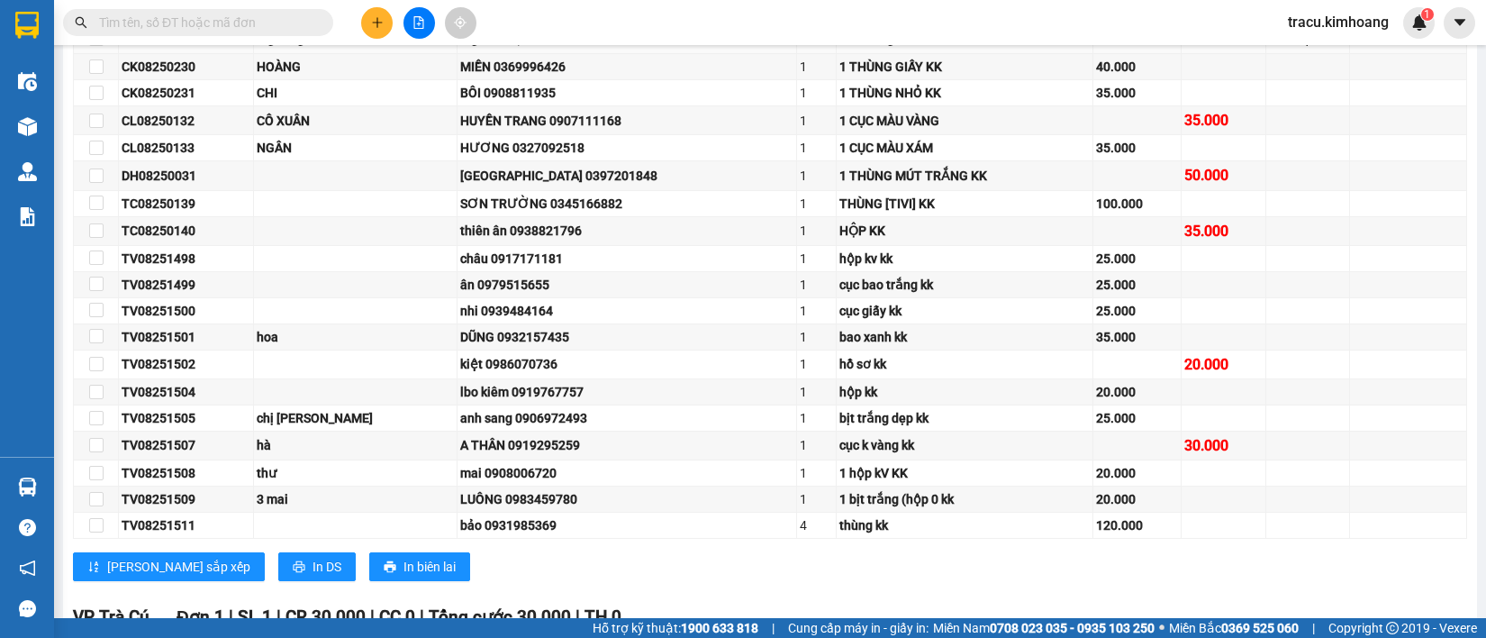
scroll to position [533, 0]
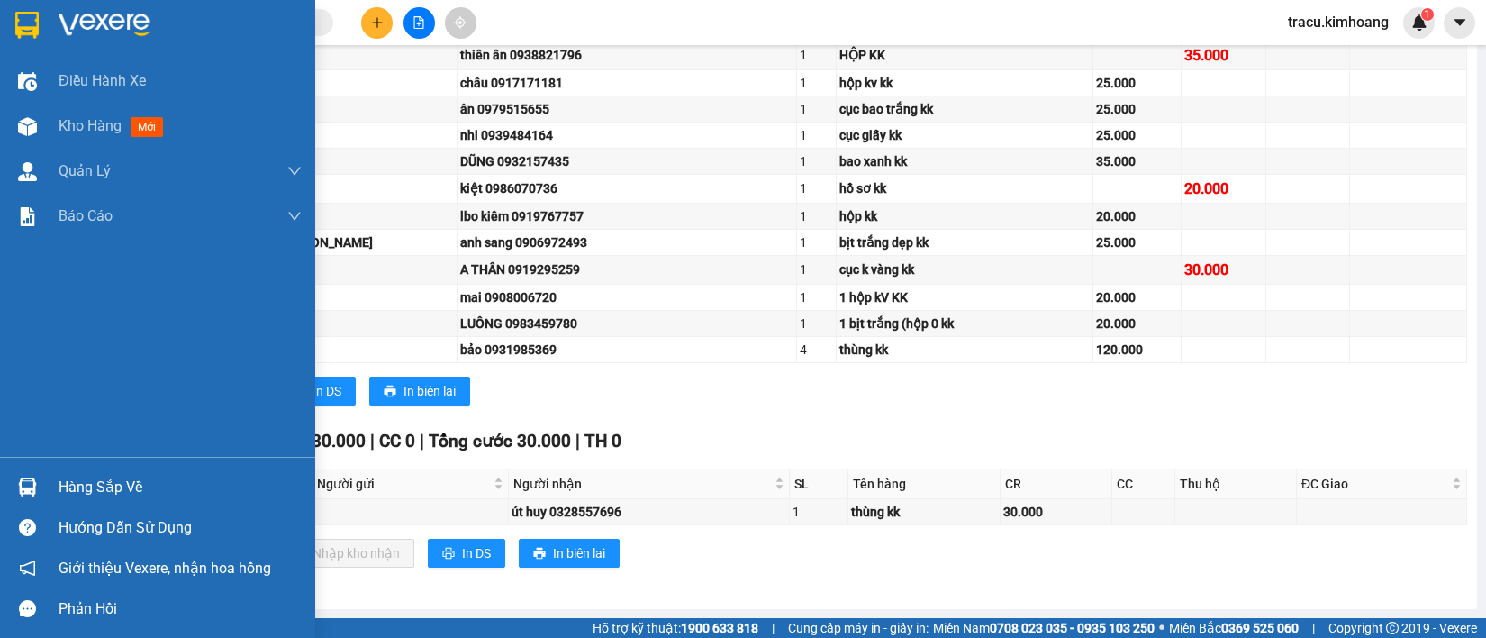
click at [21, 479] on img at bounding box center [27, 486] width 19 height 19
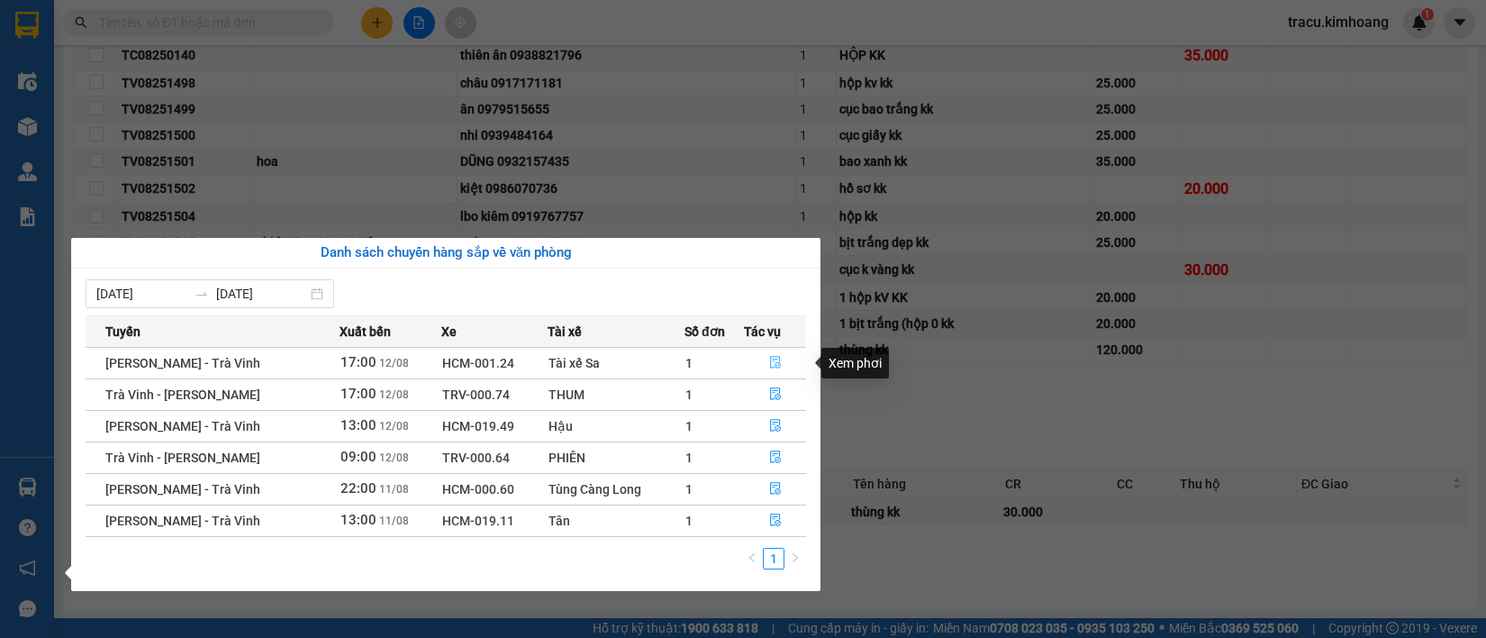
click at [775, 361] on icon "file-done" at bounding box center [775, 362] width 13 height 13
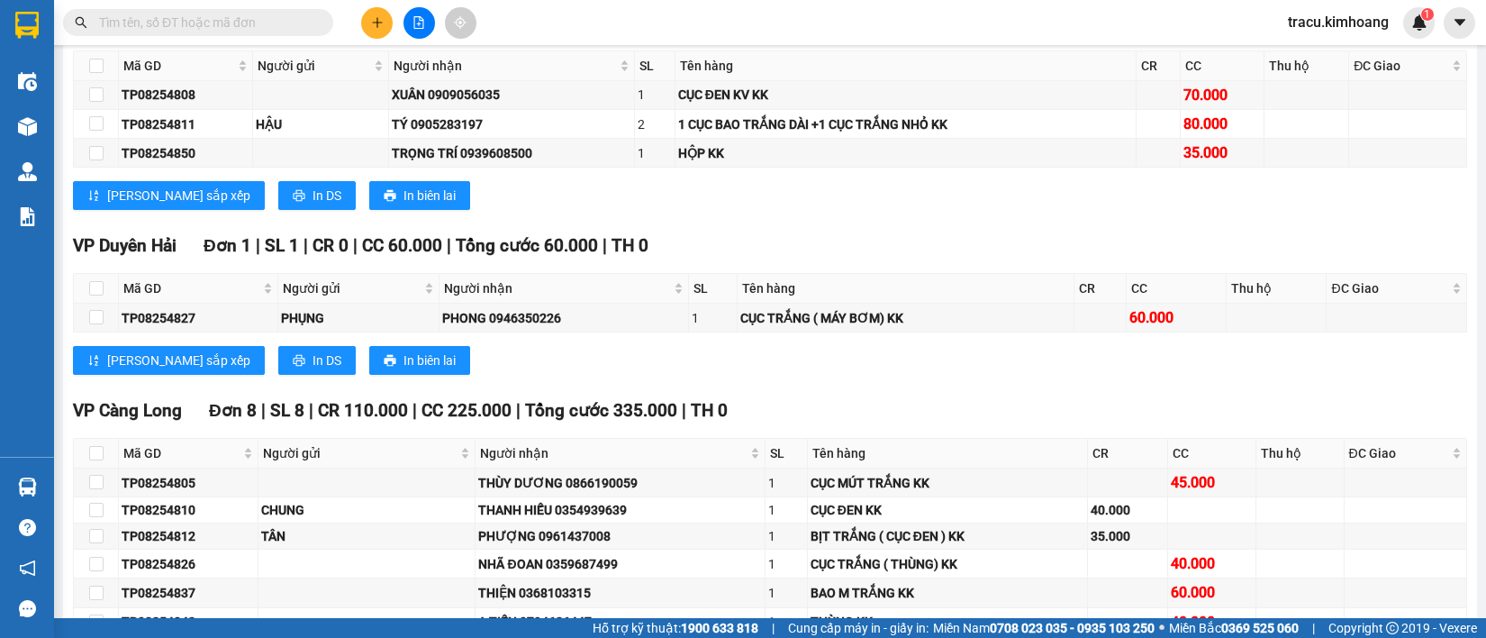
scroll to position [2351, 0]
